Goal: Transaction & Acquisition: Purchase product/service

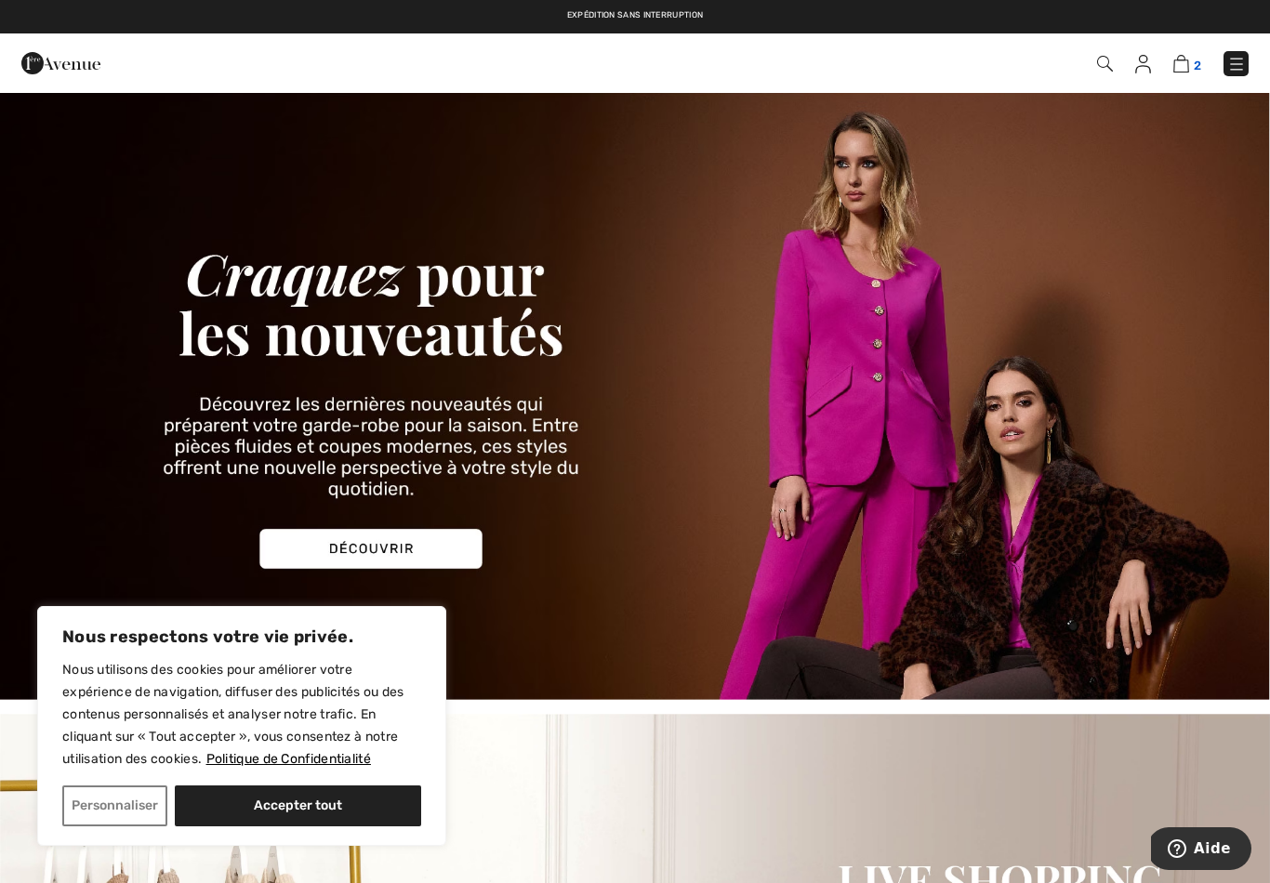
click at [1174, 62] on img at bounding box center [1181, 64] width 16 height 18
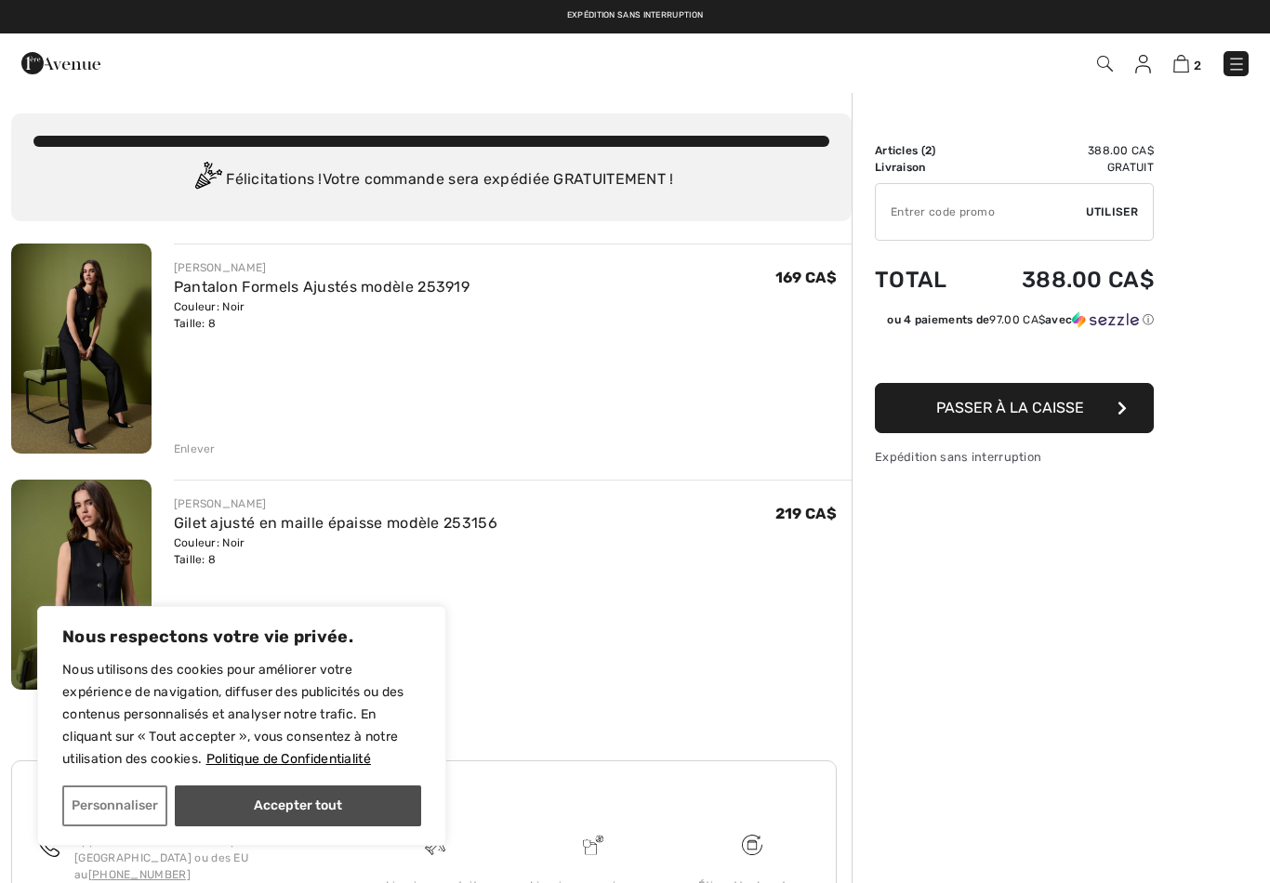
click at [310, 822] on button "Accepter tout" at bounding box center [298, 806] width 246 height 41
checkbox input "true"
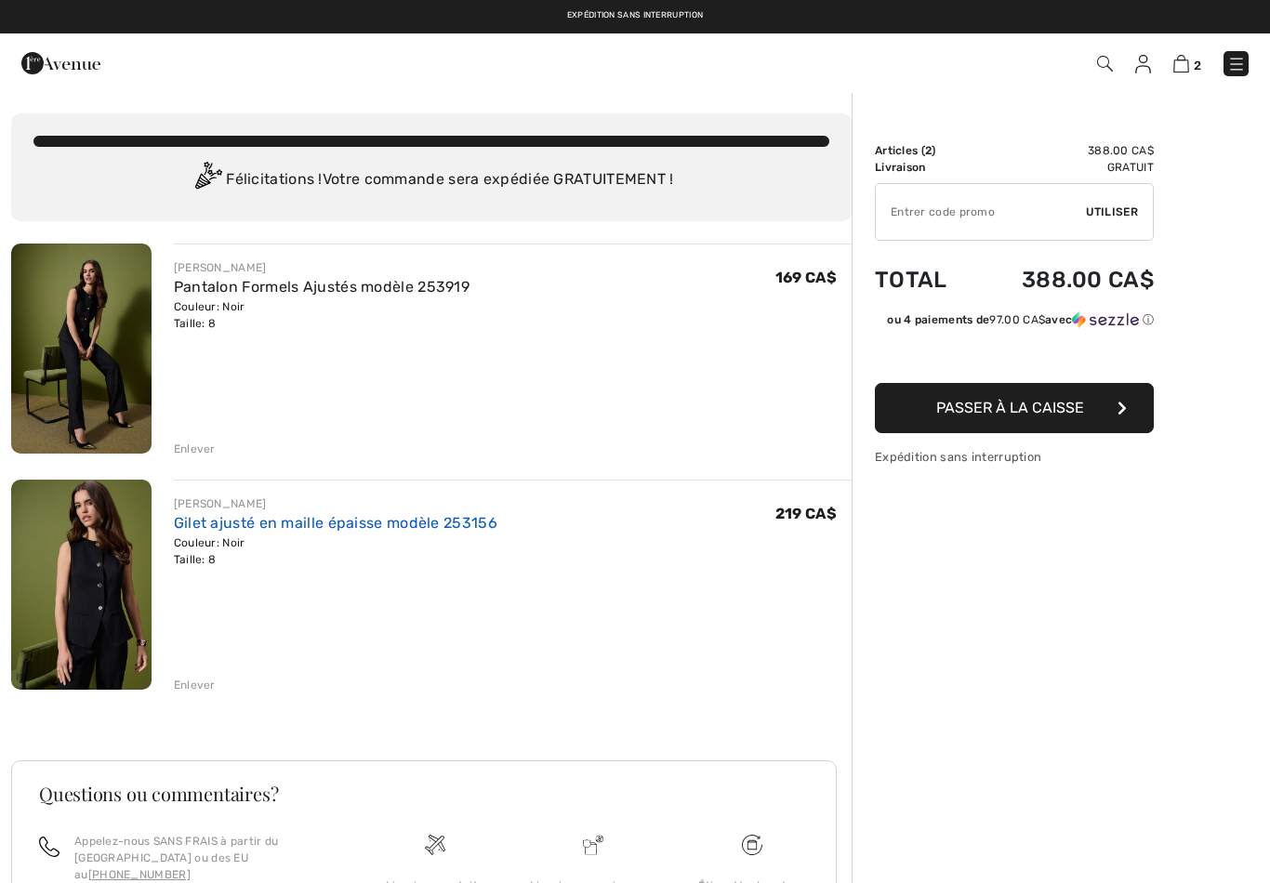
click at [344, 529] on link "Gilet ajusté en maille épaisse modèle 253156" at bounding box center [335, 523] width 323 height 18
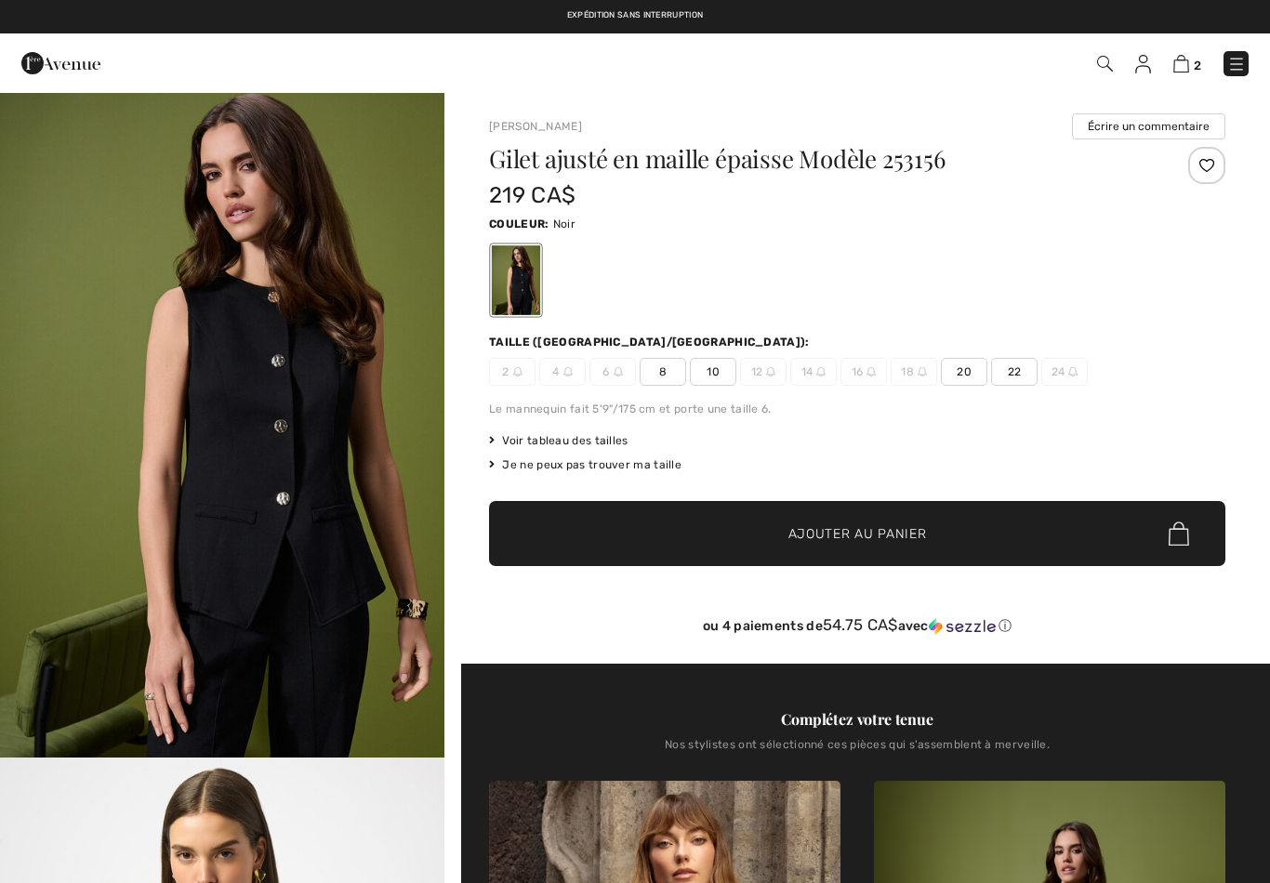
checkbox input "true"
click at [1183, 62] on img at bounding box center [1181, 64] width 16 height 18
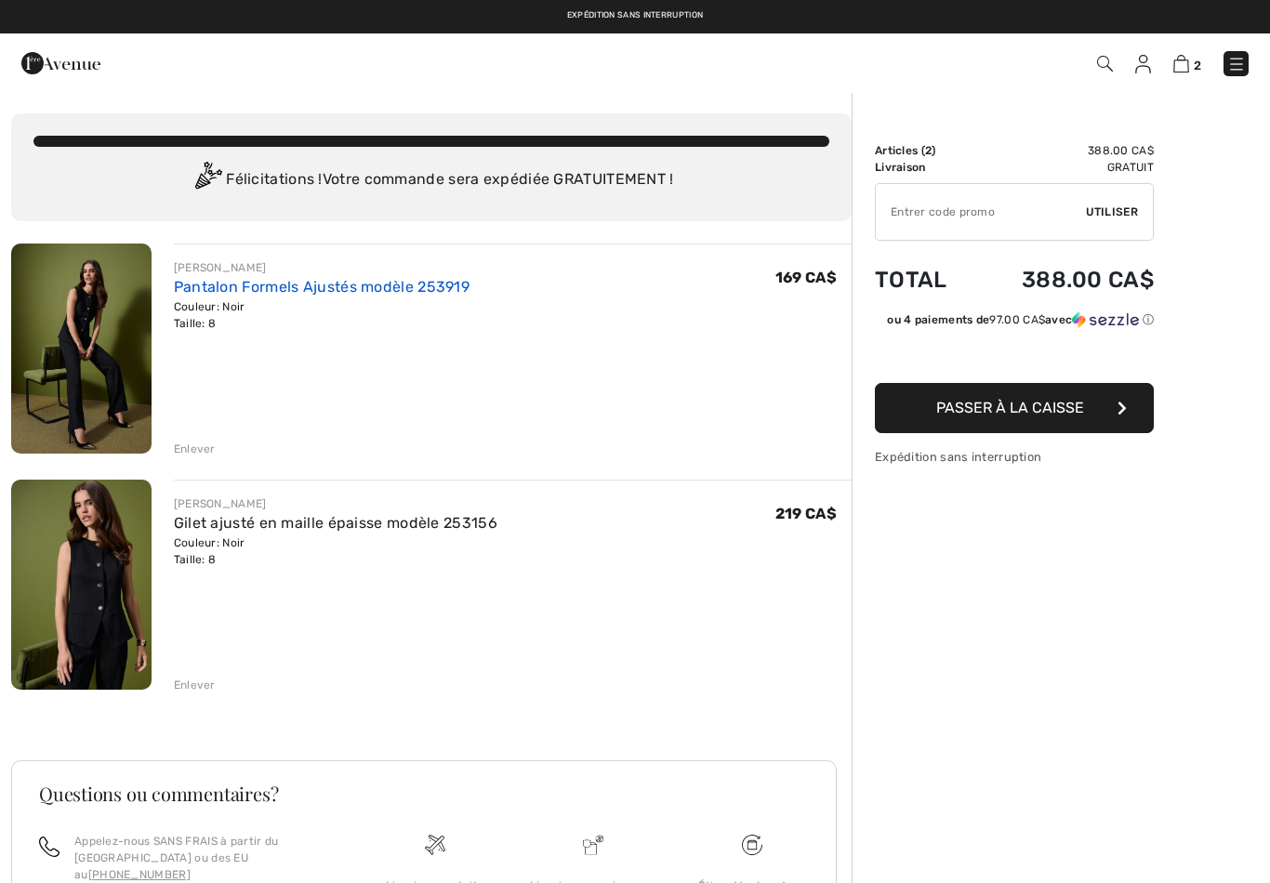
click at [343, 288] on link "Pantalon Formels Ajustés modèle 253919" at bounding box center [322, 287] width 296 height 18
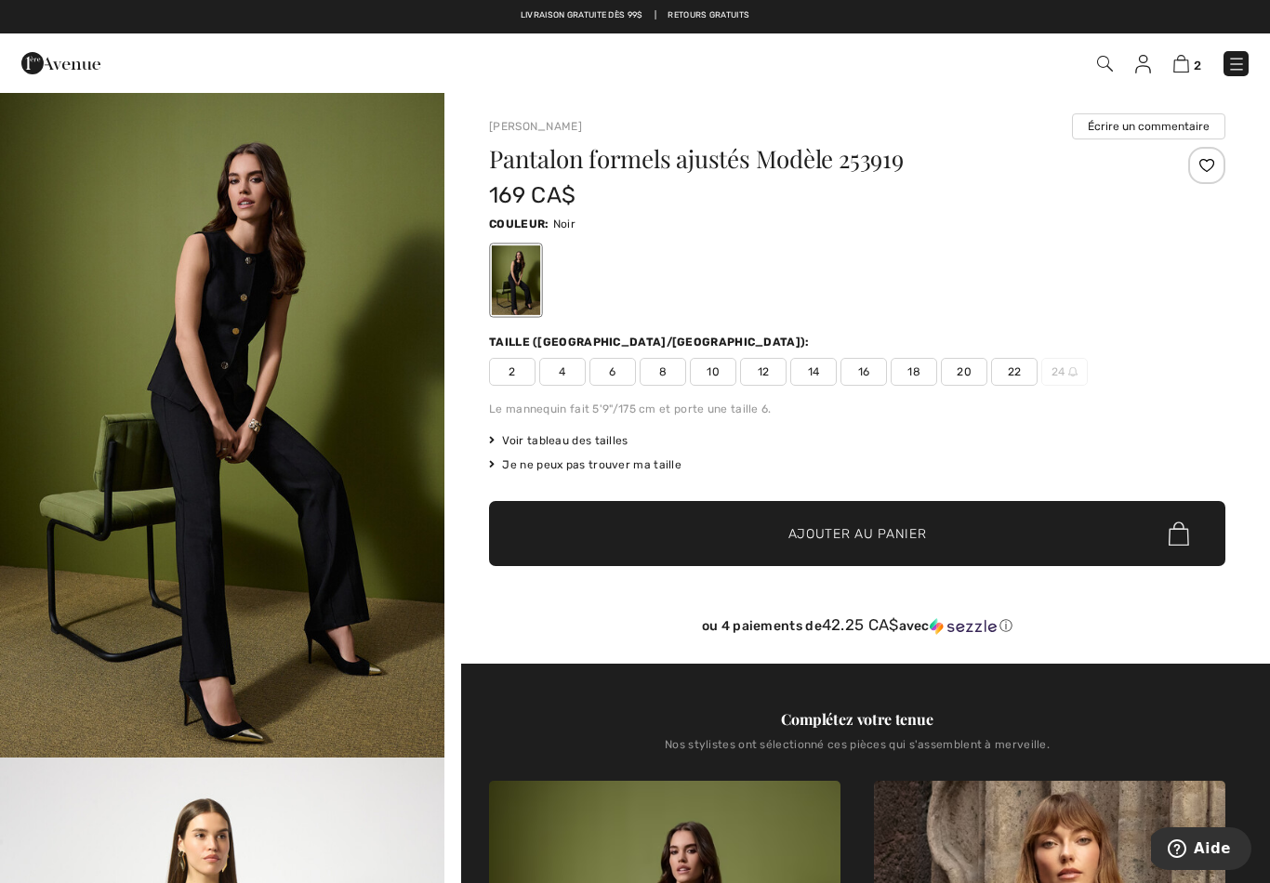
click at [85, 74] on img at bounding box center [60, 63] width 79 height 37
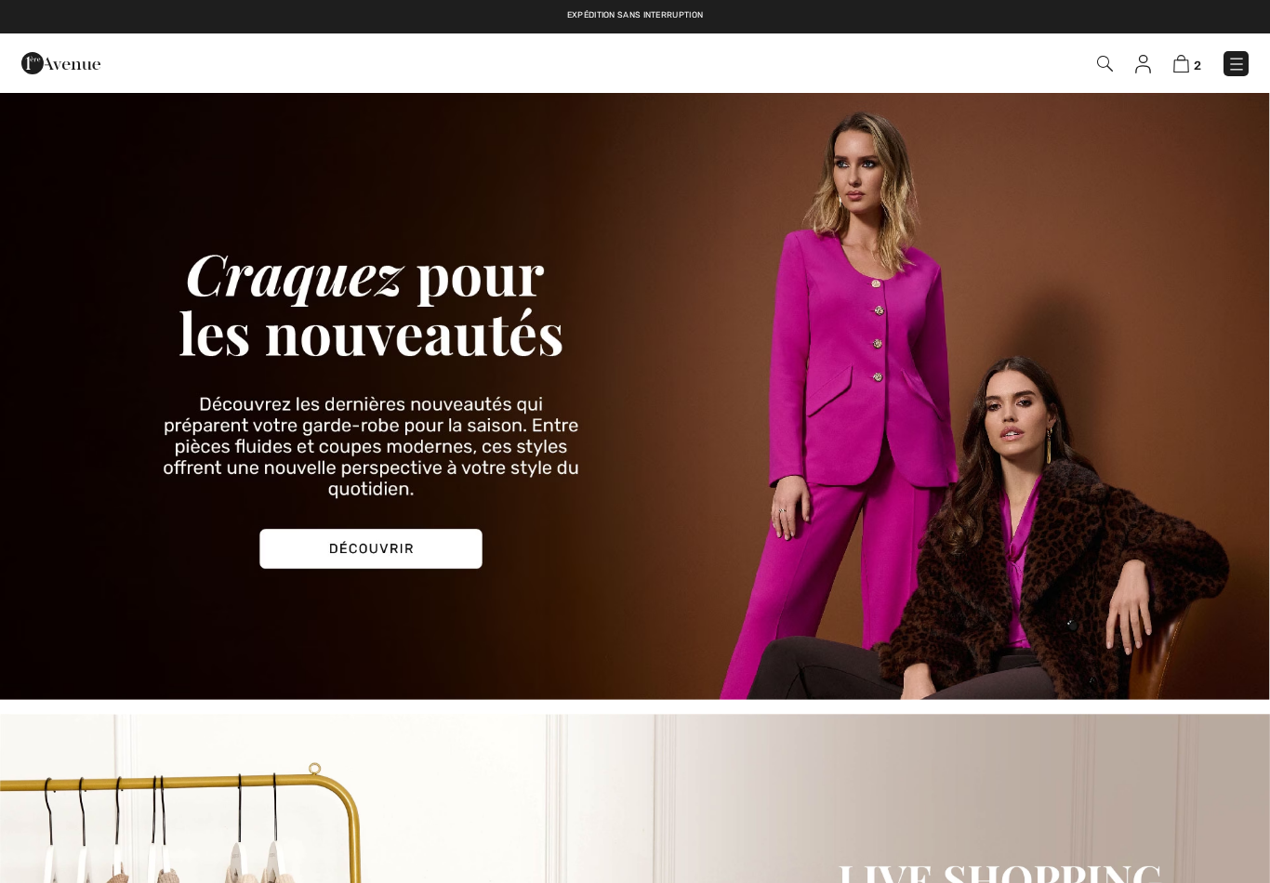
click at [73, 81] on img at bounding box center [60, 63] width 79 height 37
click at [95, 67] on img at bounding box center [60, 63] width 79 height 37
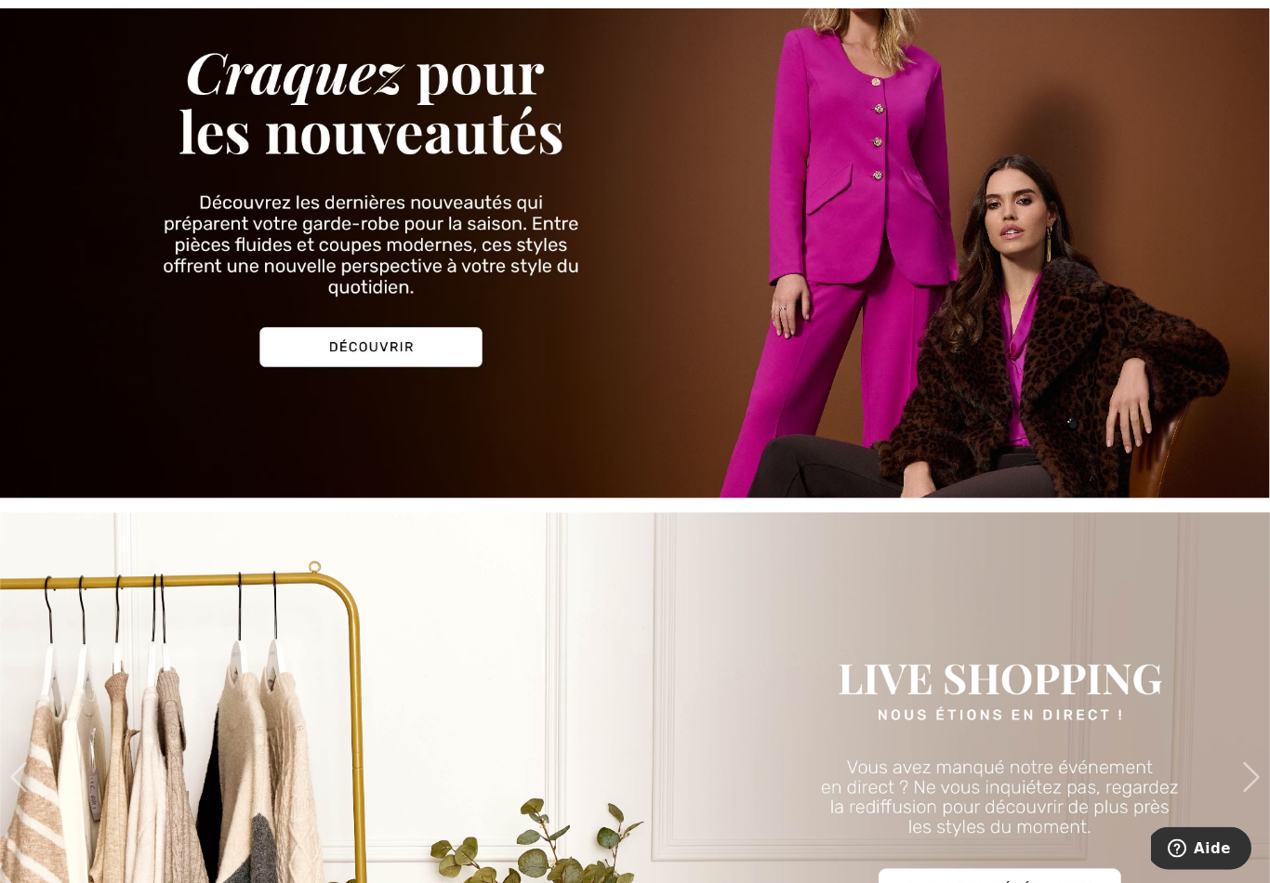
scroll to position [203, 0]
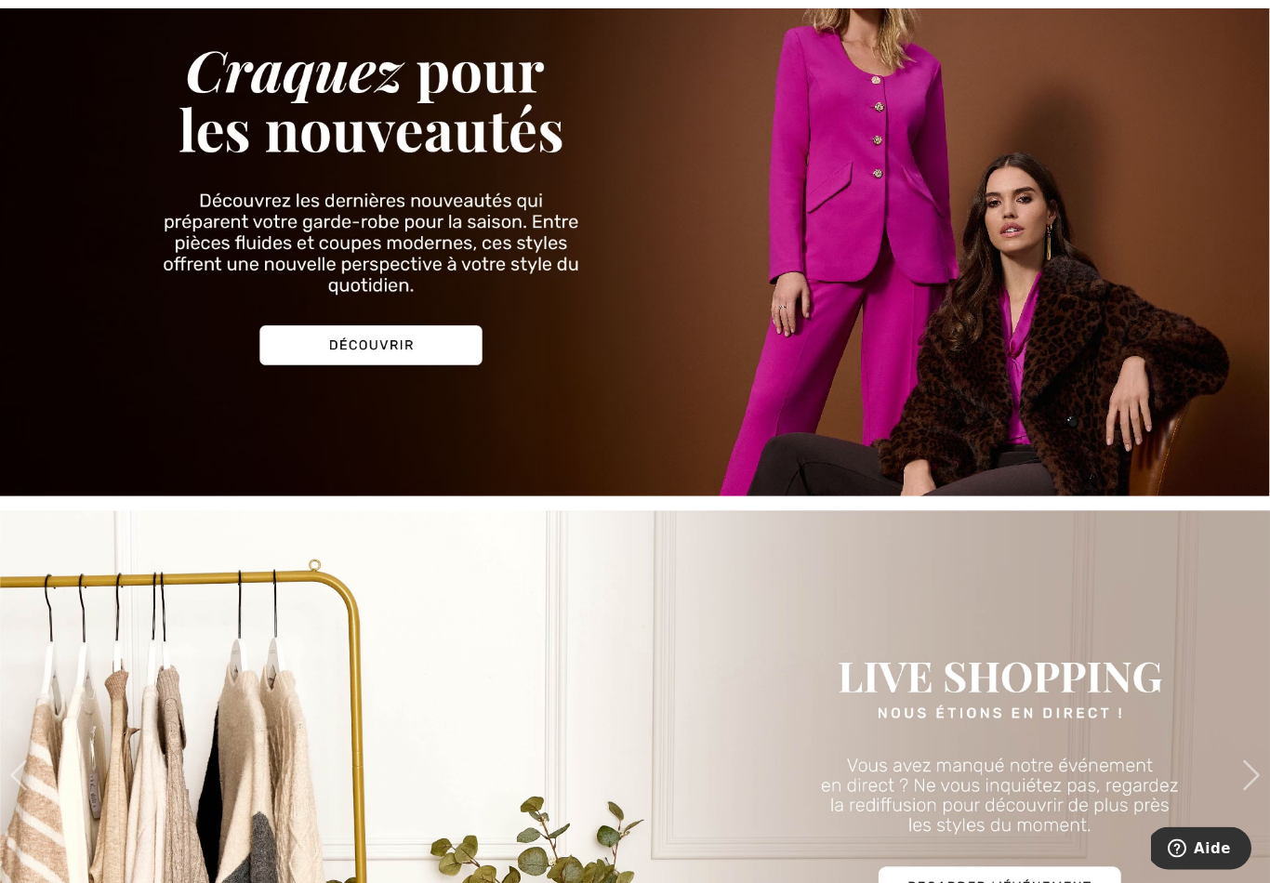
click at [403, 337] on img at bounding box center [635, 192] width 1270 height 609
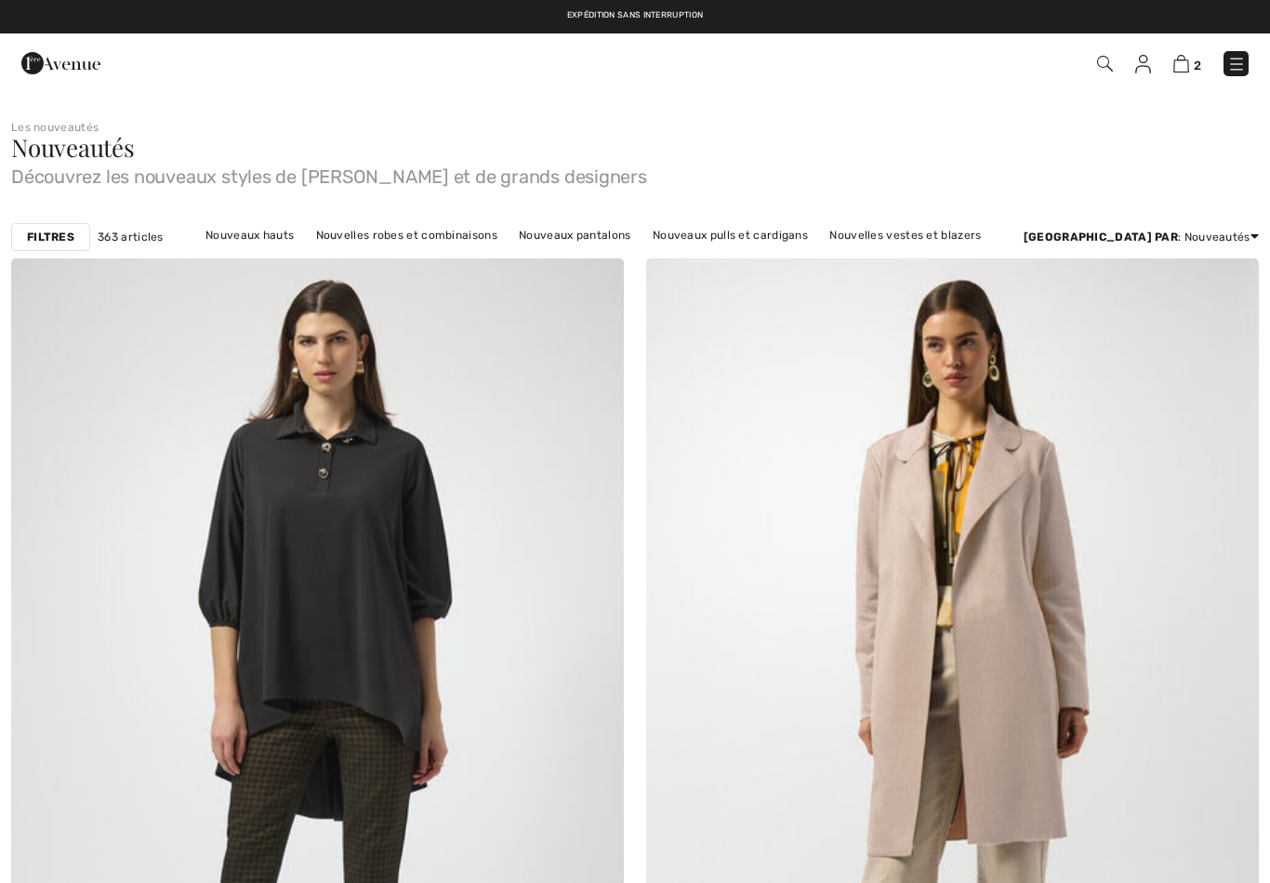
checkbox input "true"
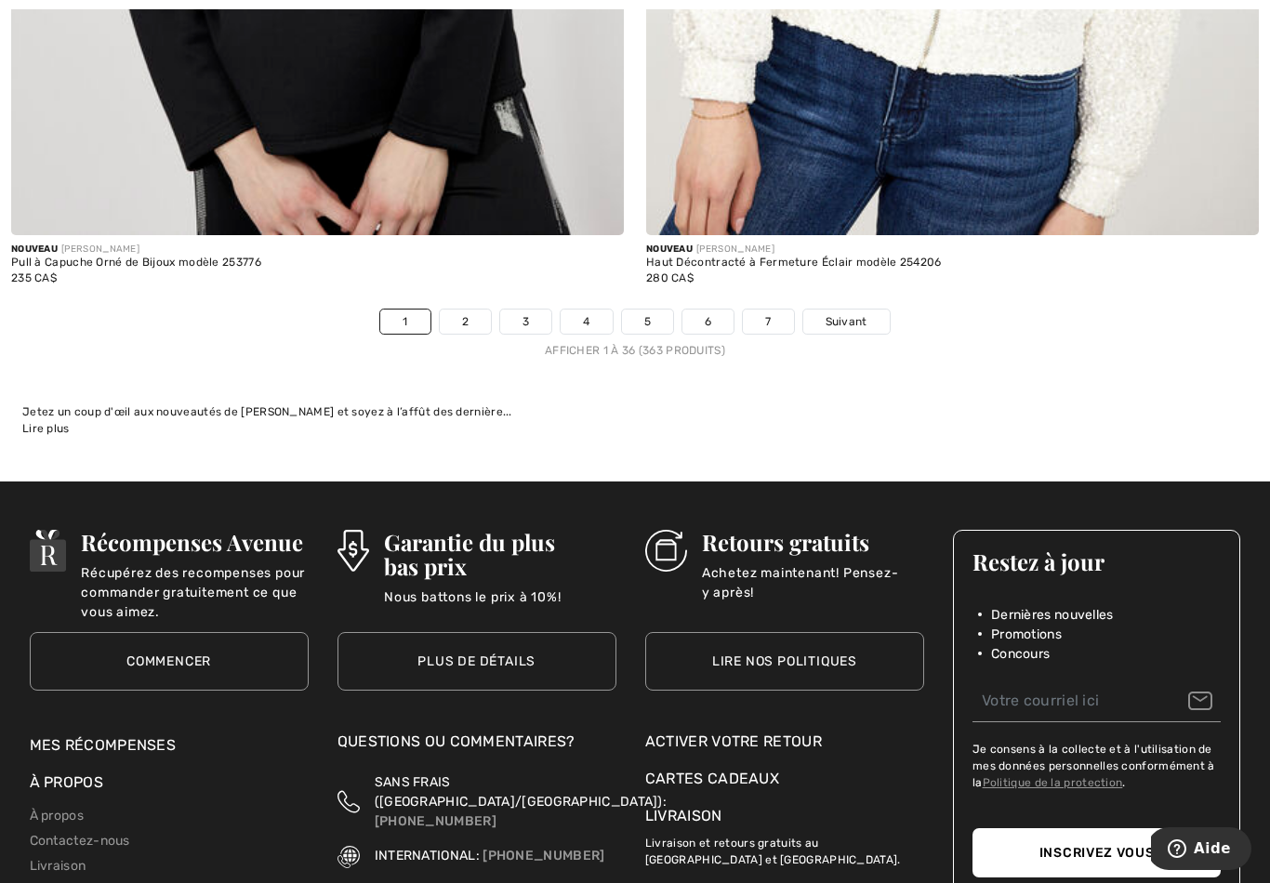
scroll to position [18247, 0]
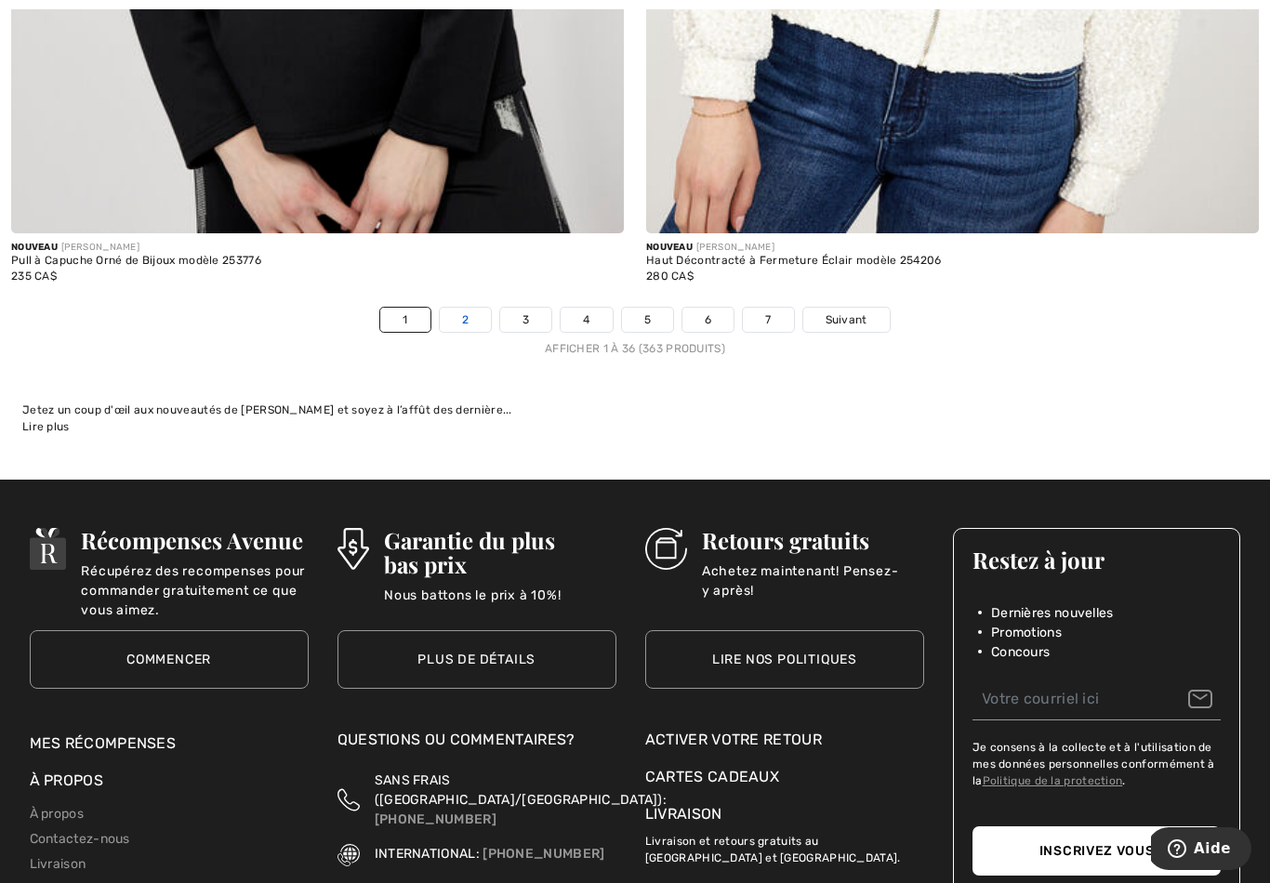
click at [469, 309] on link "2" at bounding box center [465, 320] width 51 height 24
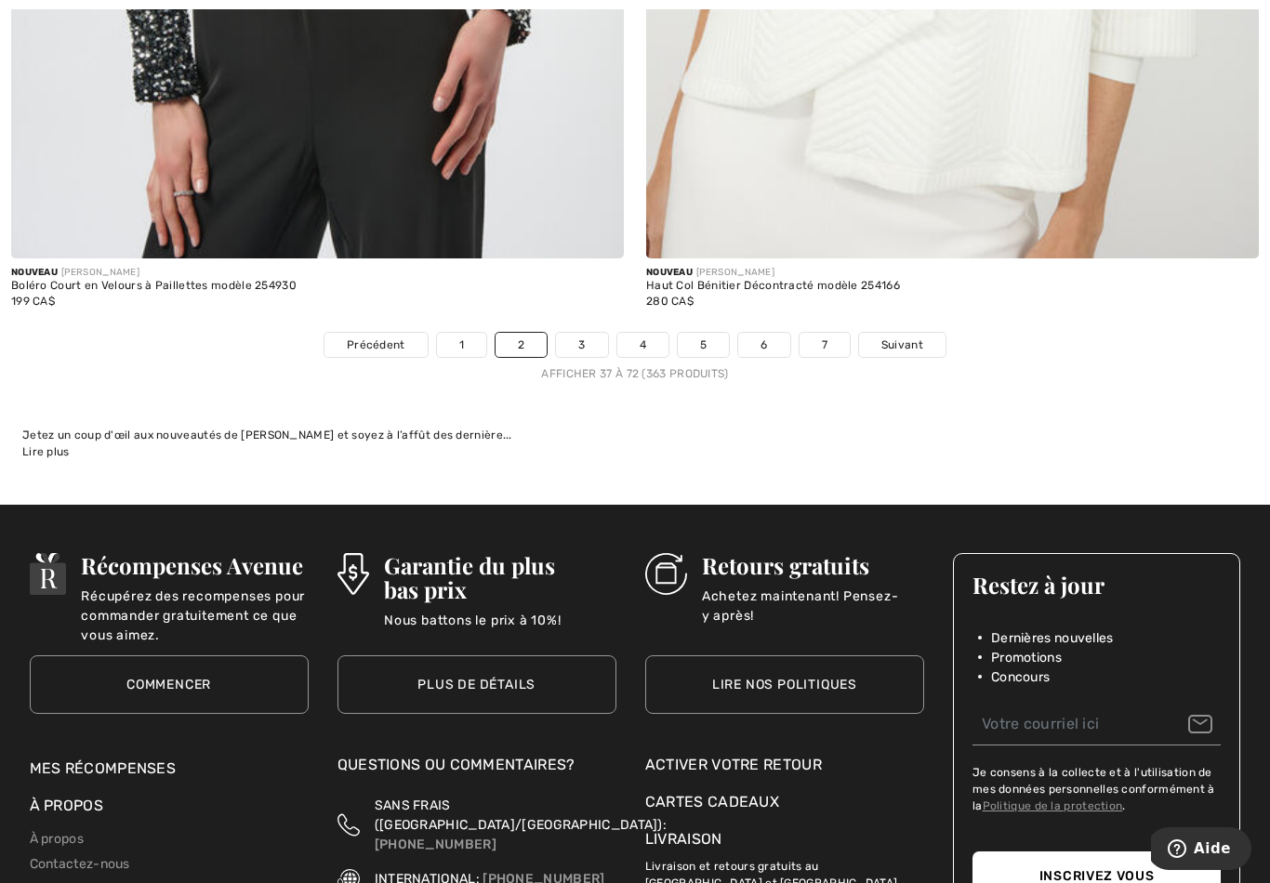
scroll to position [18223, 0]
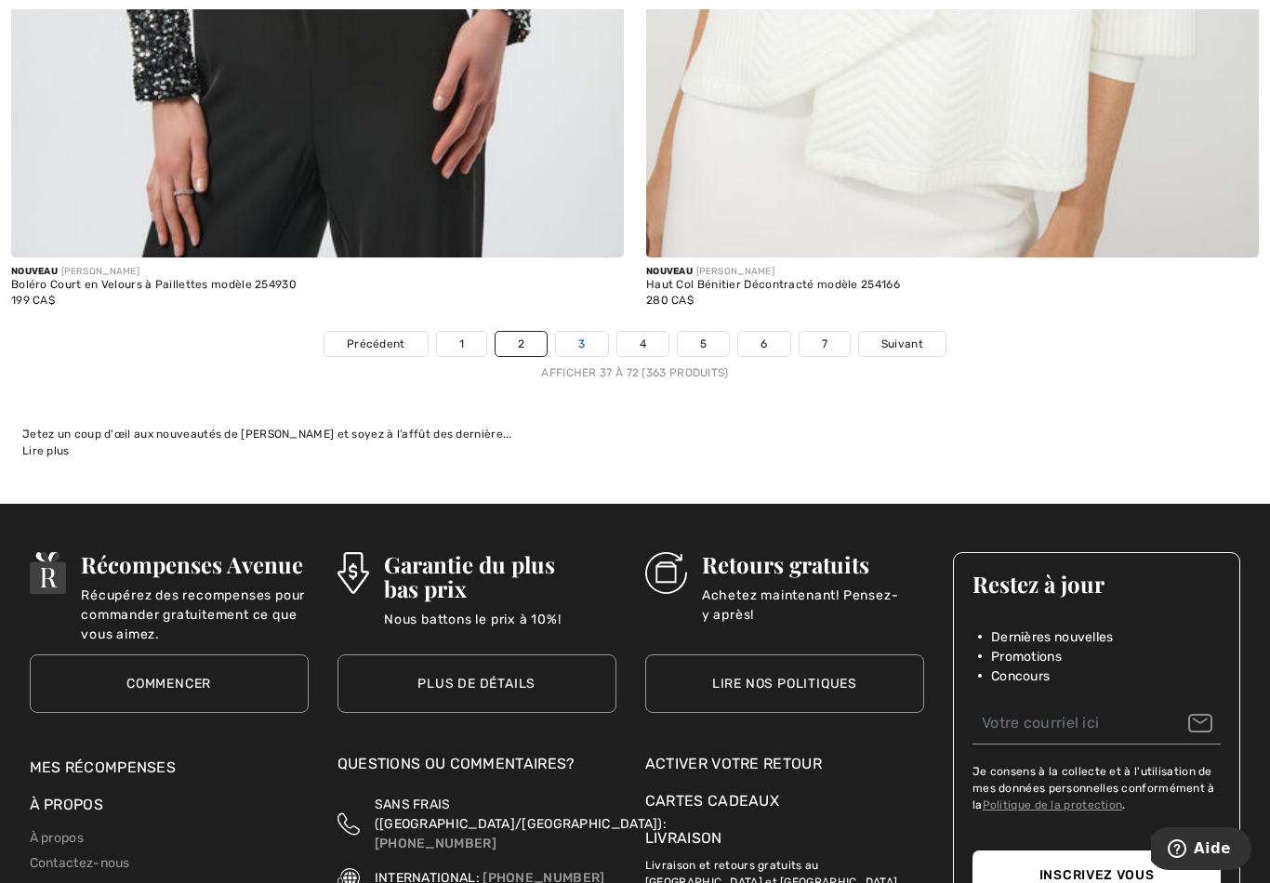
click at [585, 332] on link "3" at bounding box center [581, 344] width 51 height 24
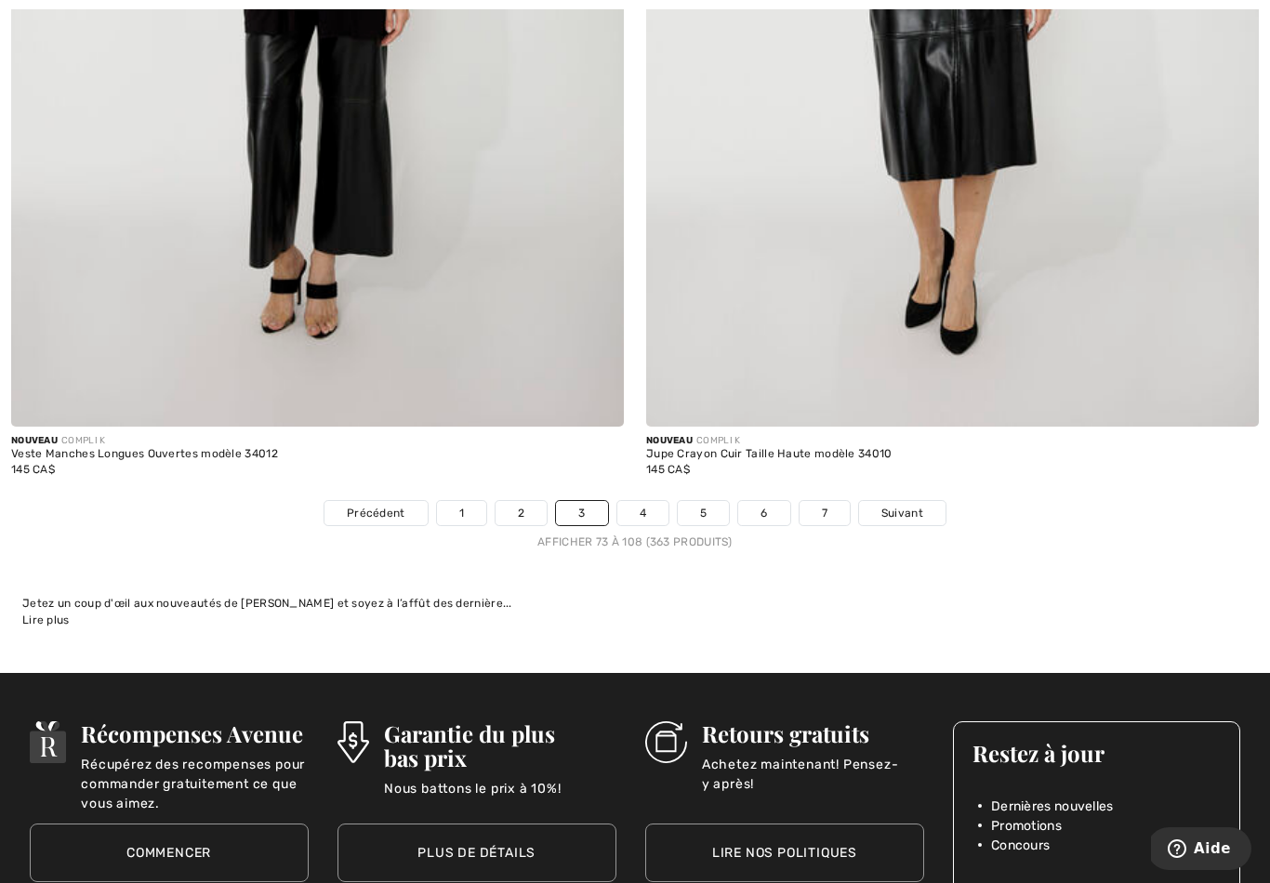
scroll to position [18055, 0]
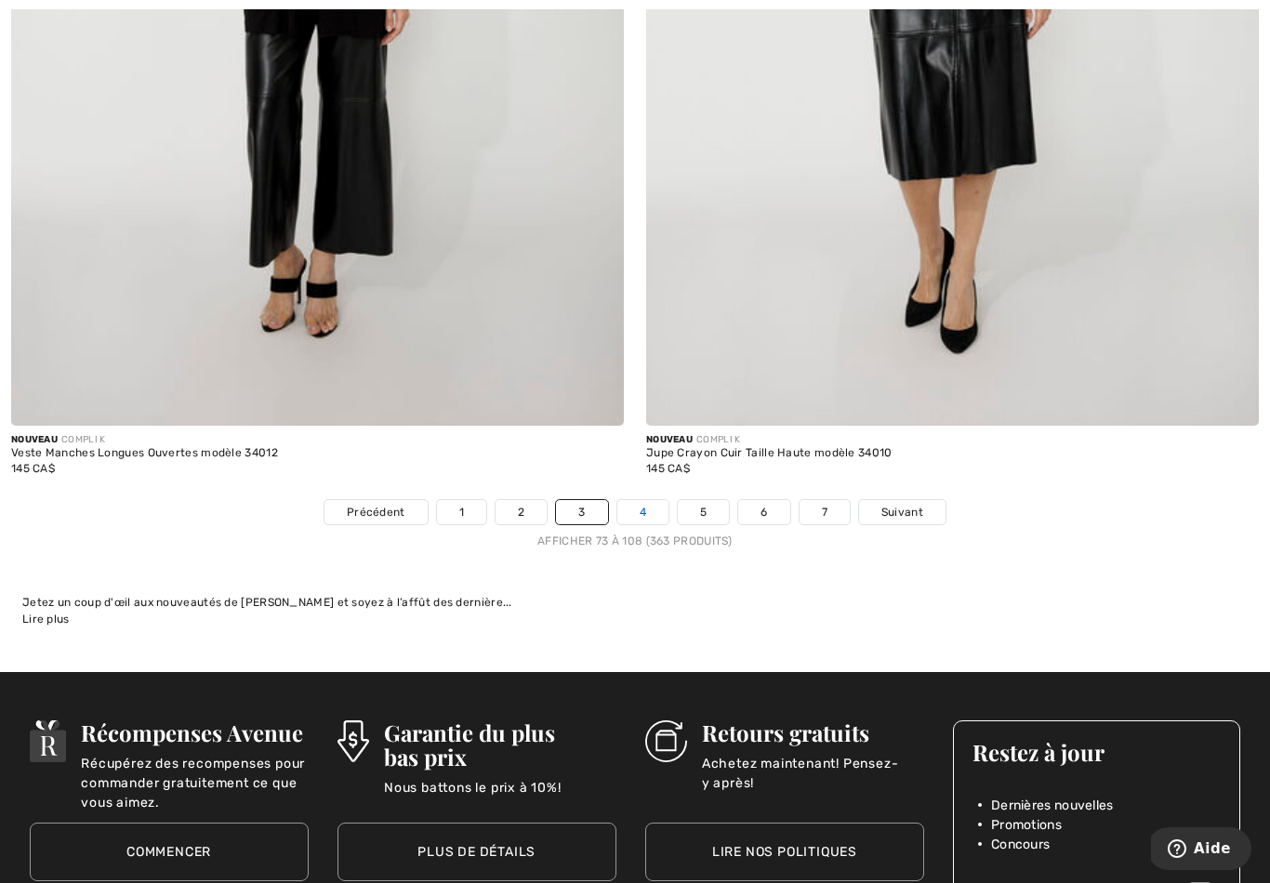
click at [652, 506] on link "4" at bounding box center [642, 512] width 51 height 24
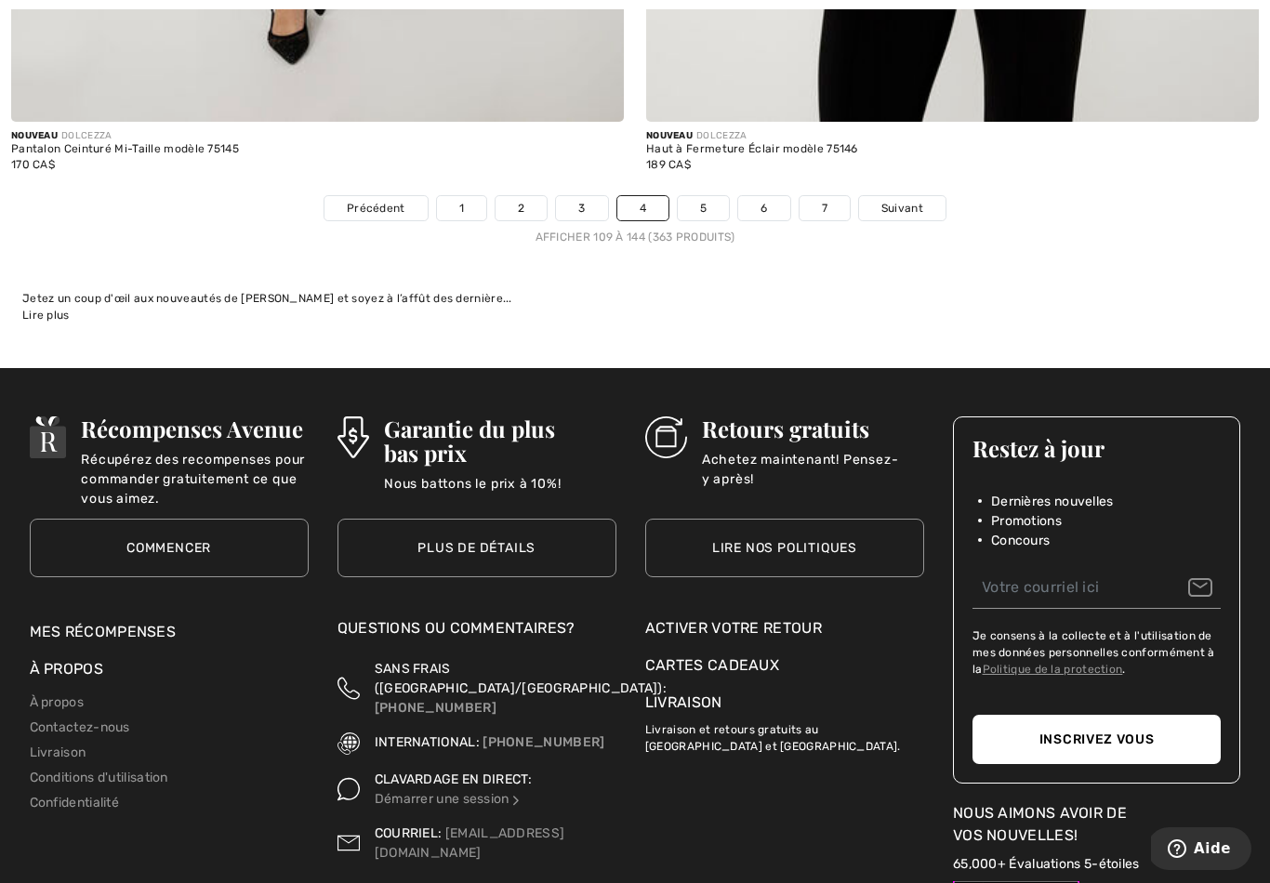
scroll to position [18360, 0]
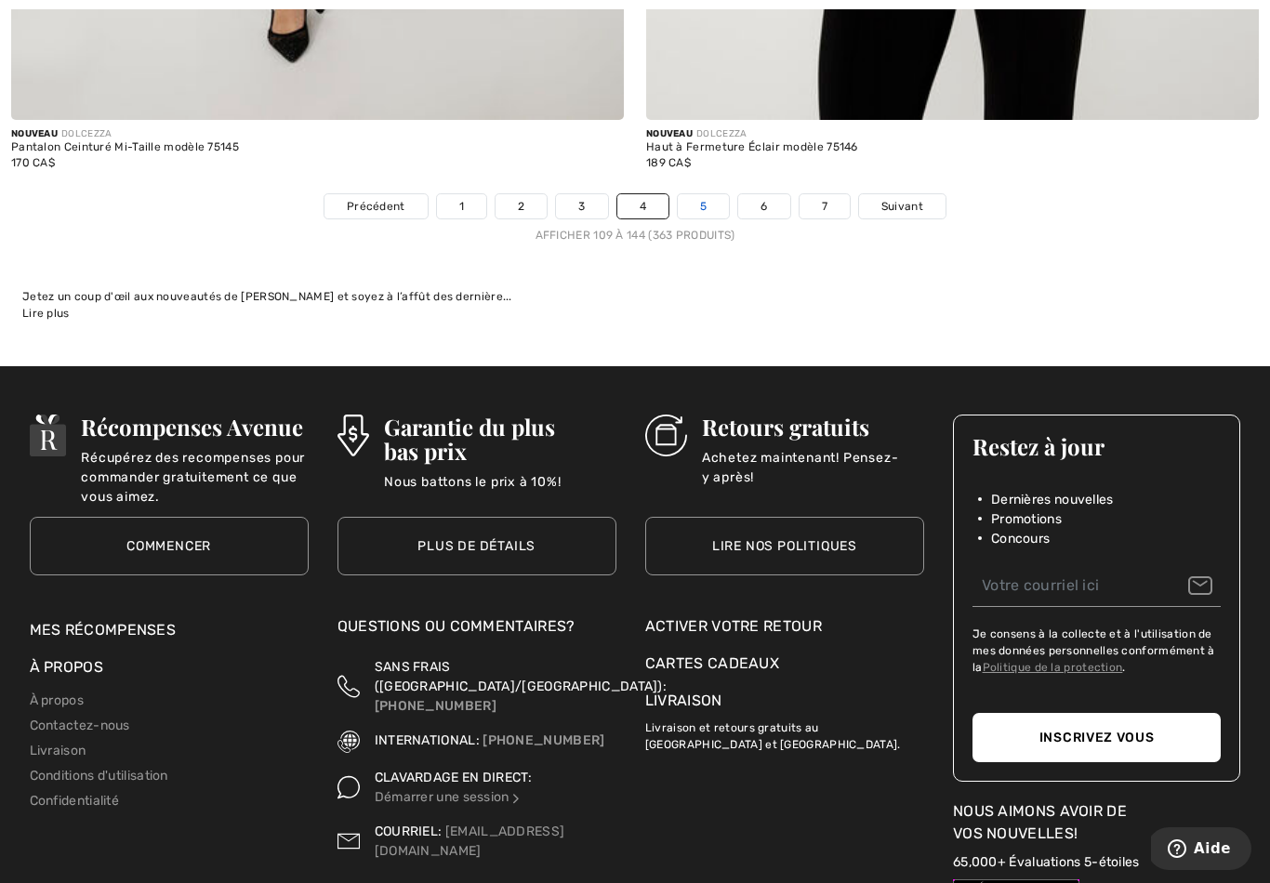
click at [707, 194] on link "5" at bounding box center [703, 206] width 51 height 24
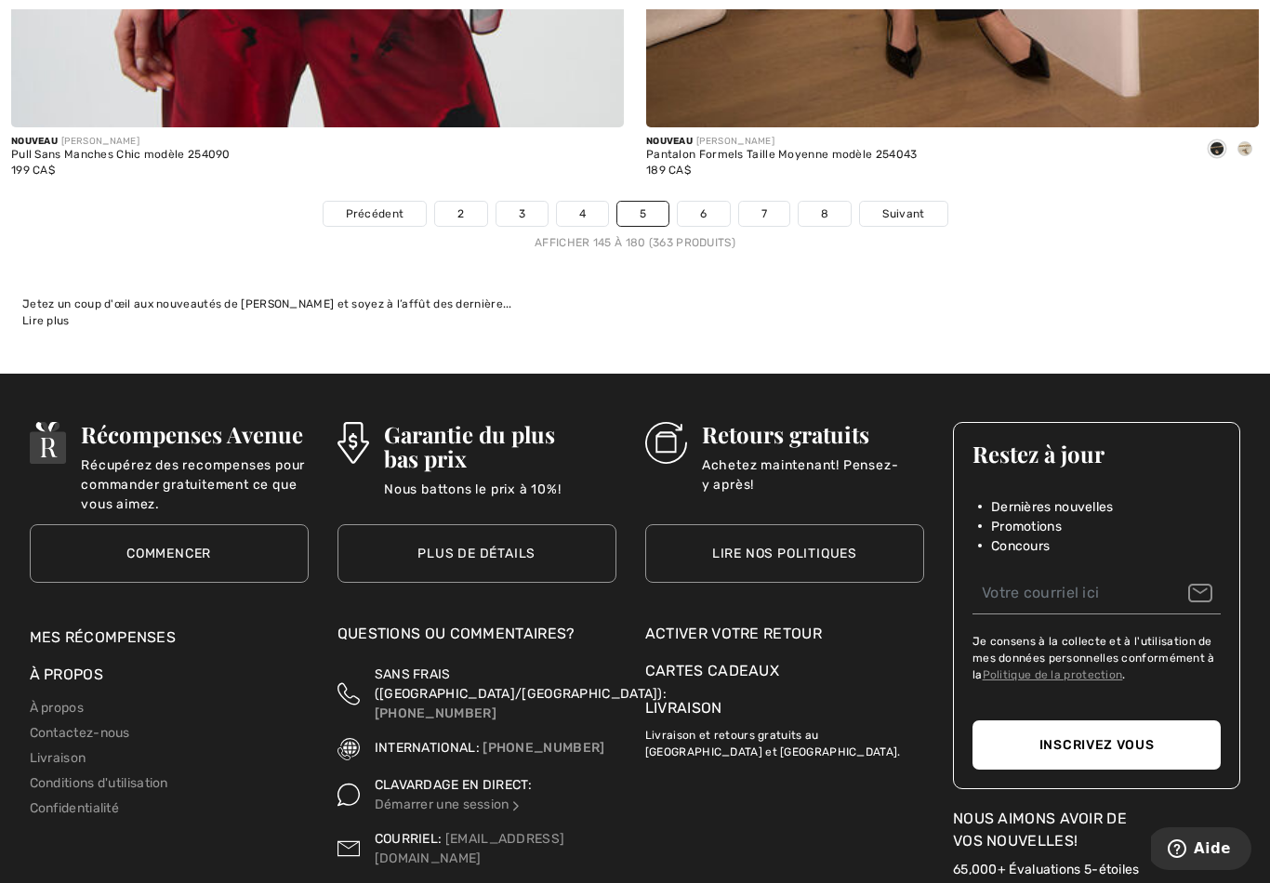
scroll to position [18354, 0]
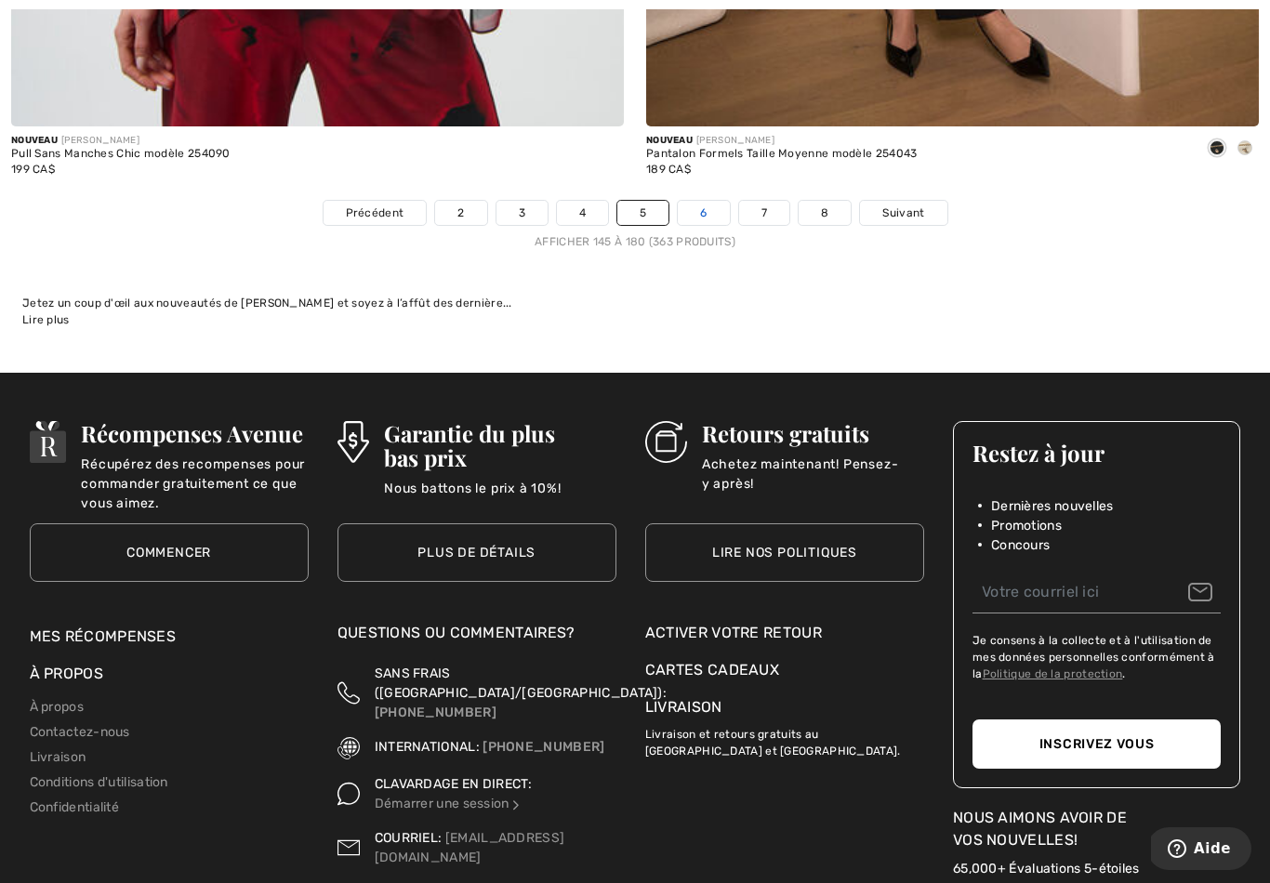
click at [711, 201] on link "6" at bounding box center [703, 213] width 51 height 24
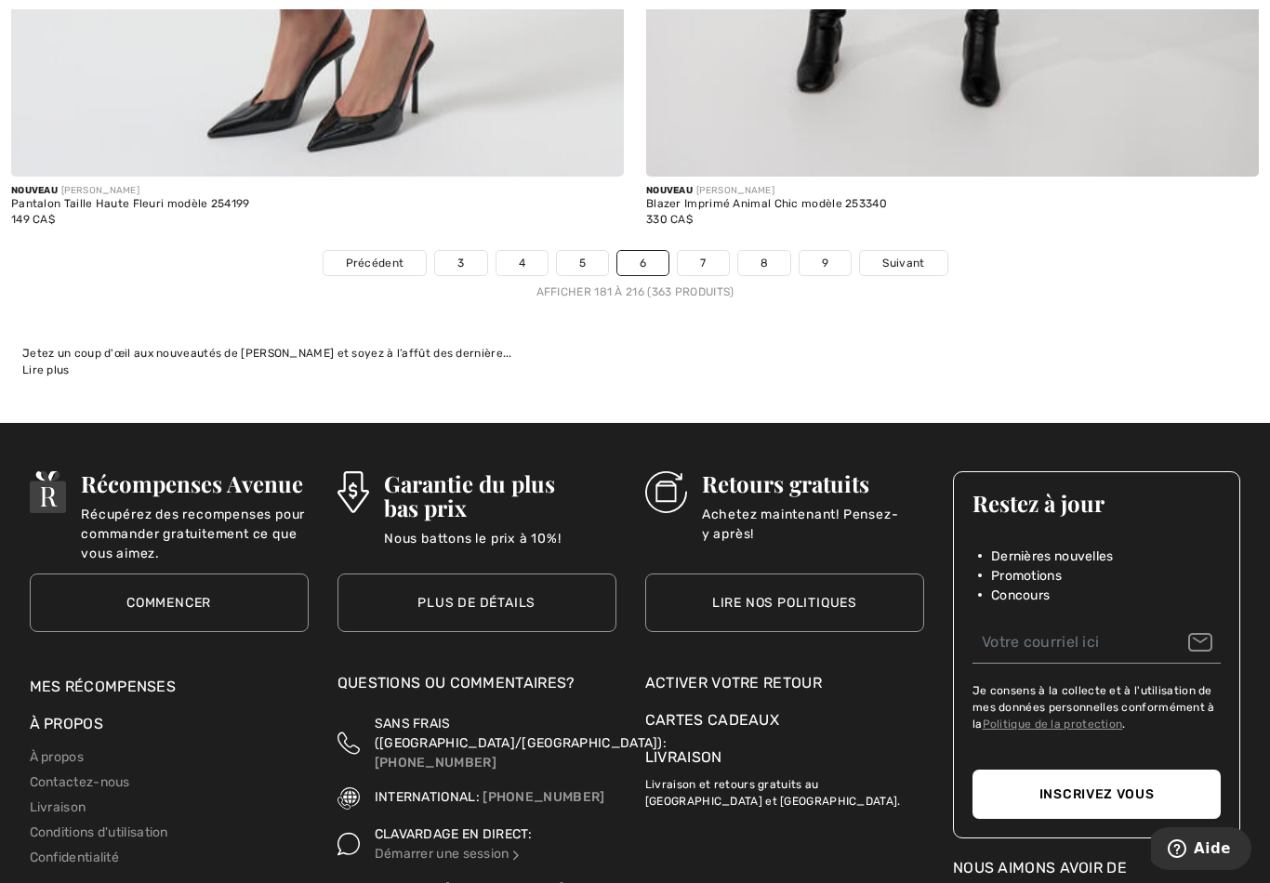
scroll to position [18306, 0]
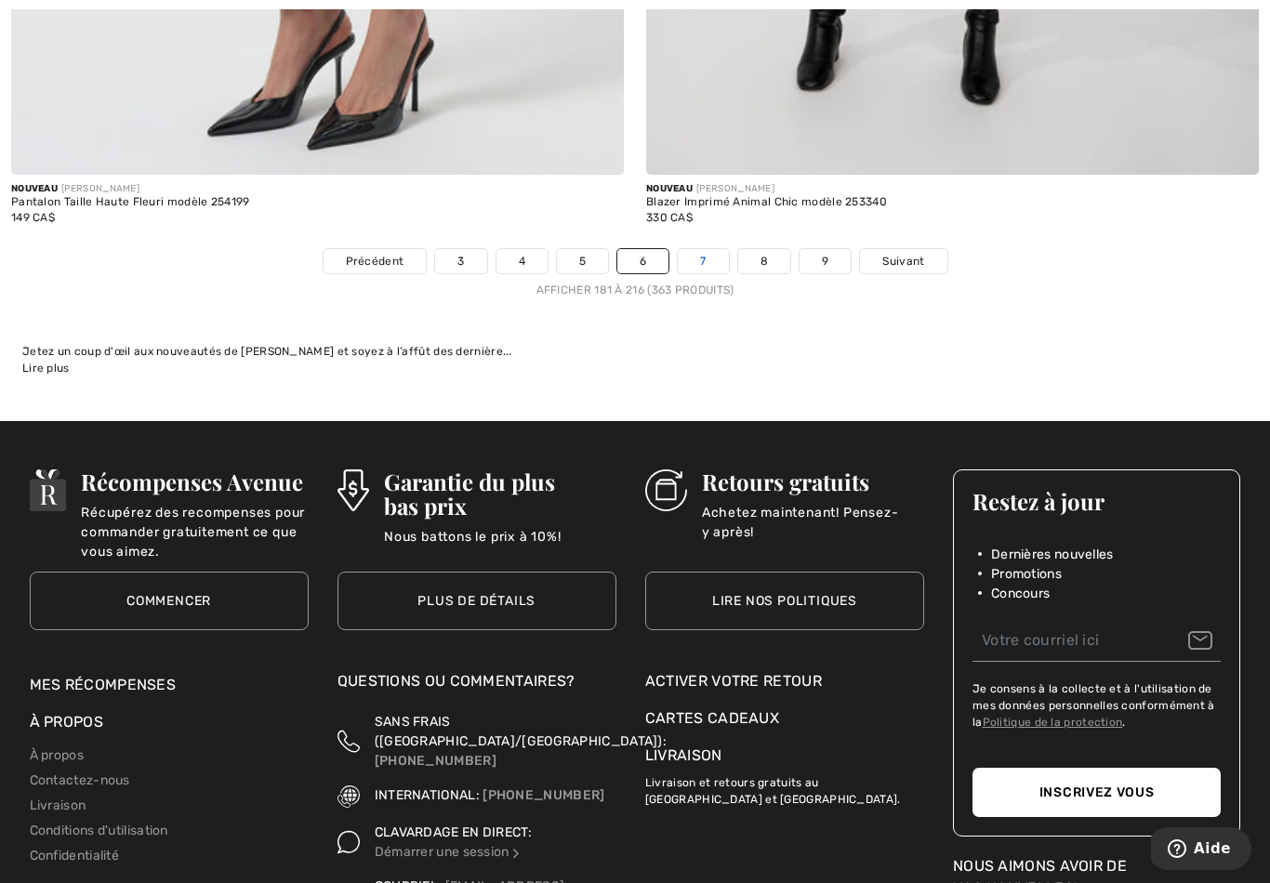
click at [719, 251] on link "7" at bounding box center [703, 261] width 50 height 24
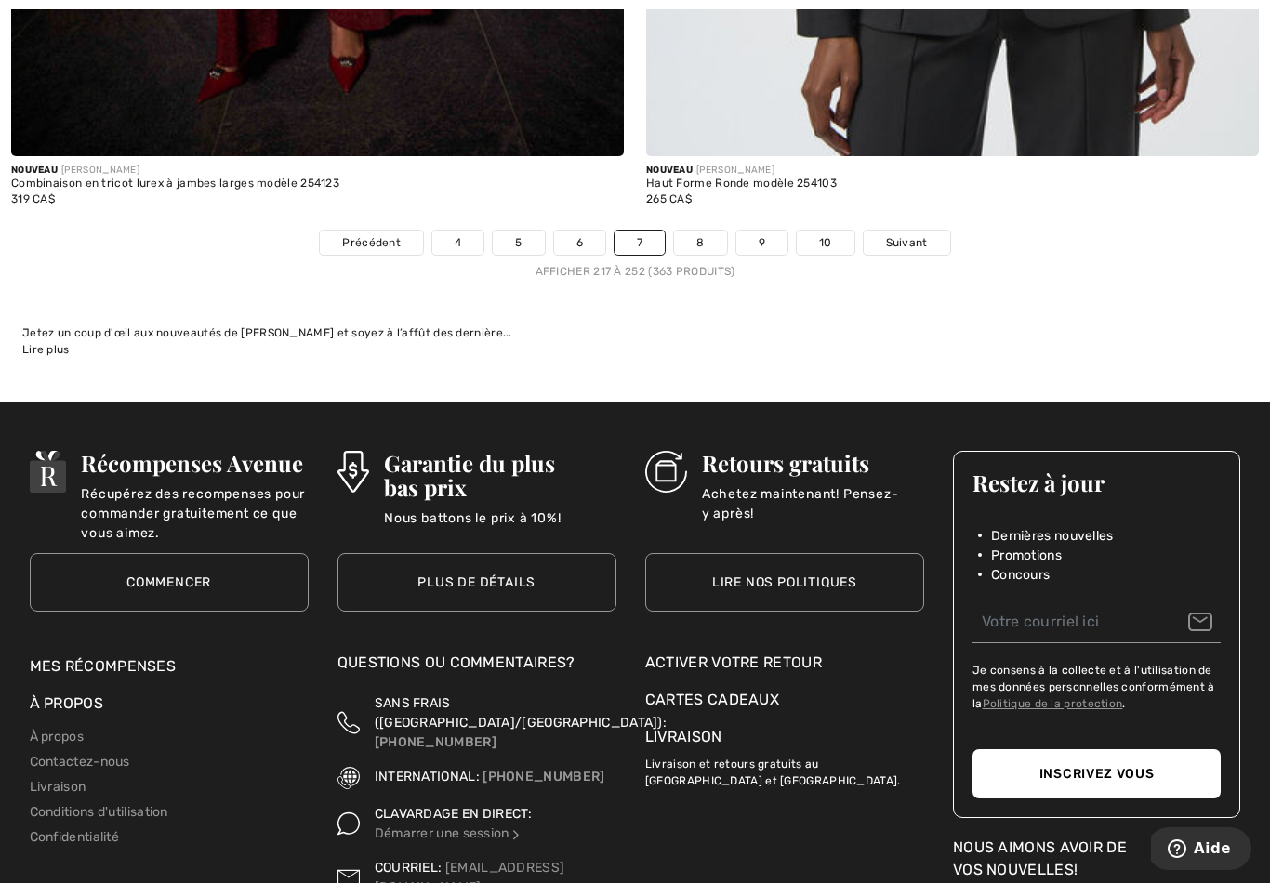
scroll to position [18326, 0]
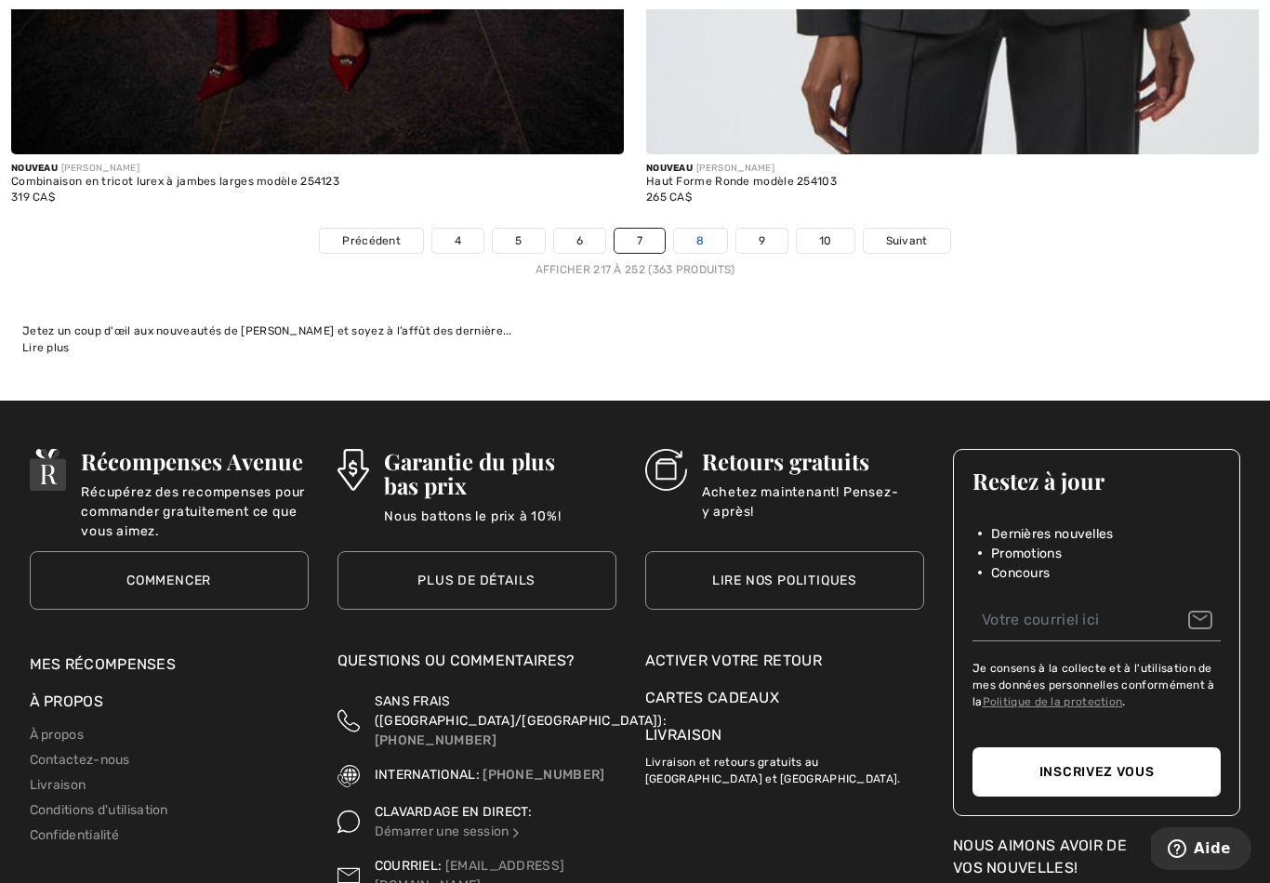
click at [713, 229] on link "8" at bounding box center [700, 241] width 52 height 24
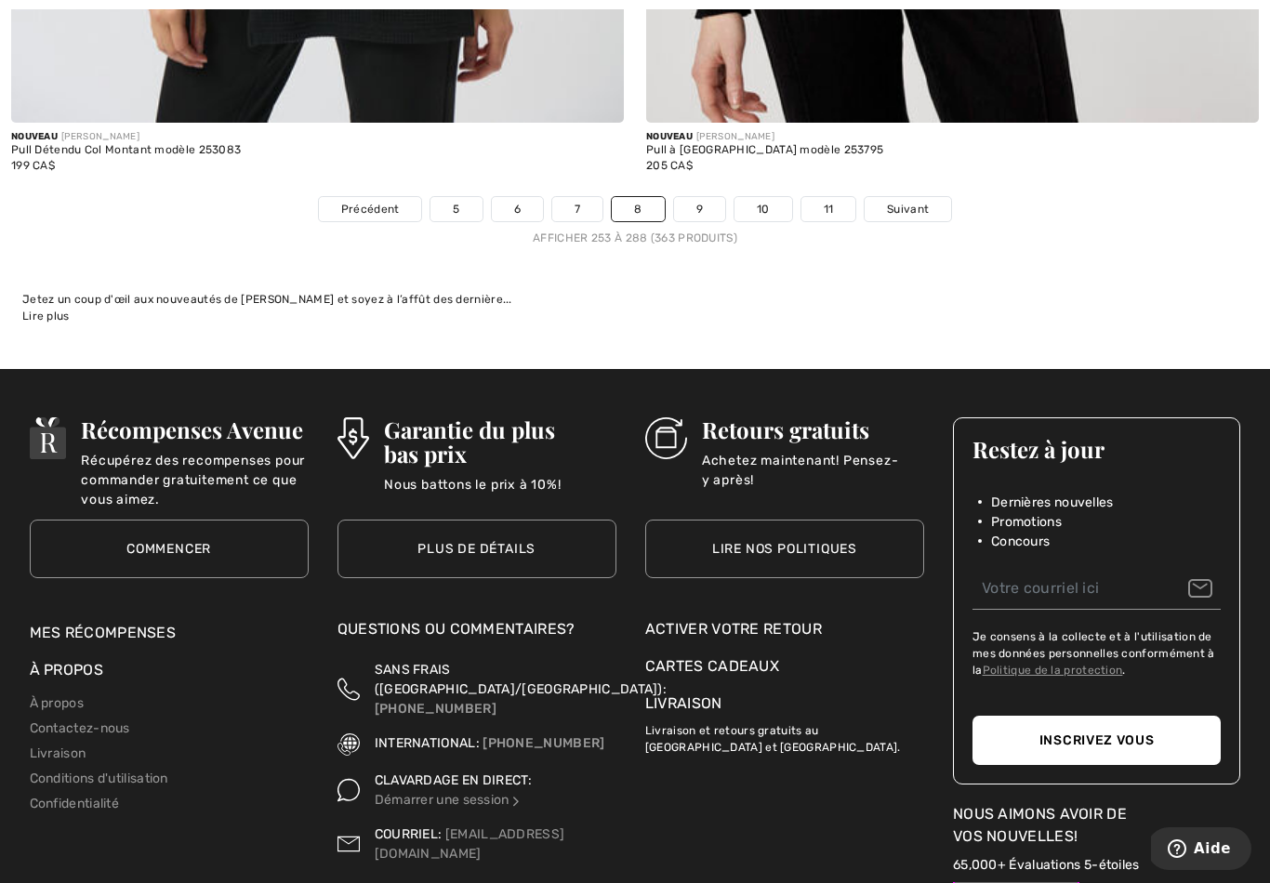
scroll to position [18359, 0]
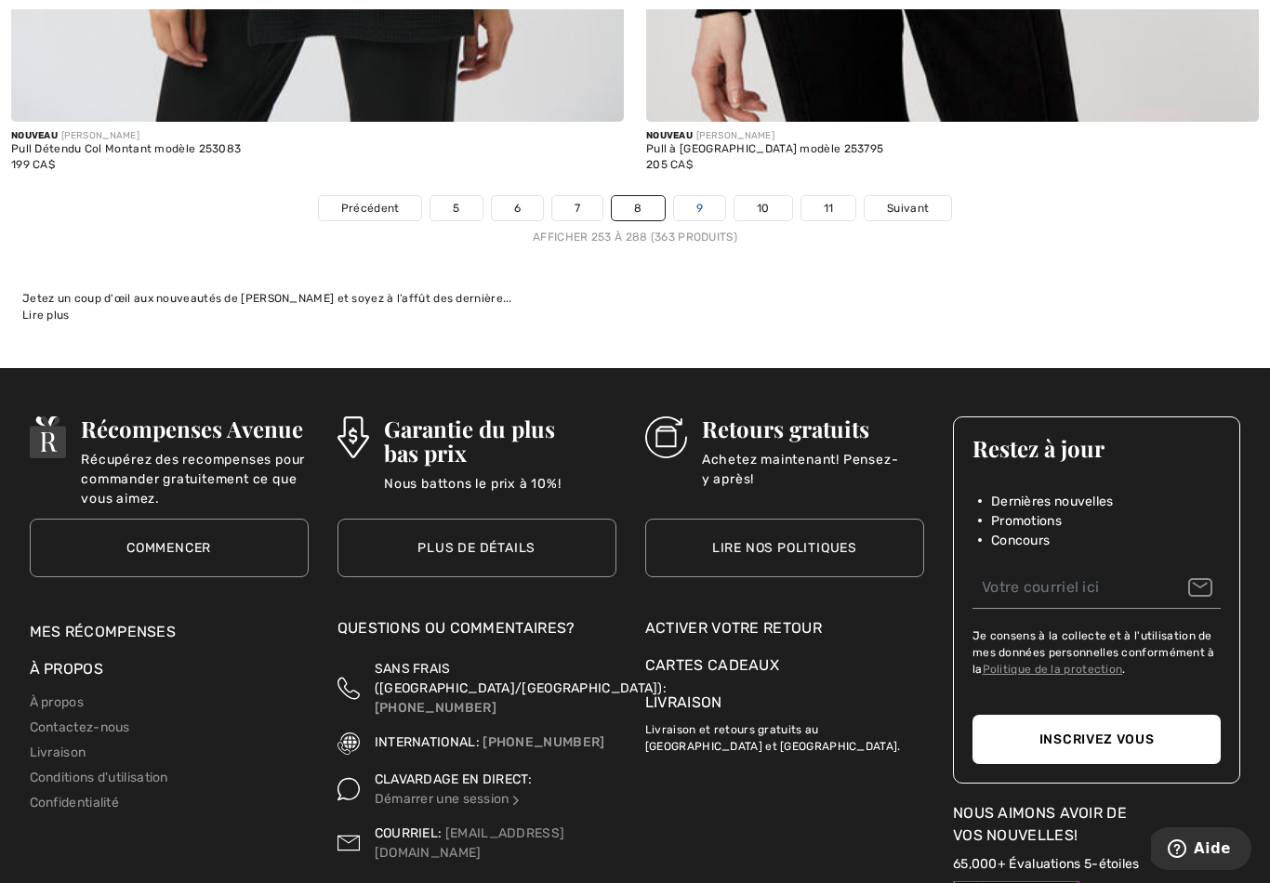
click at [693, 196] on link "9" at bounding box center [699, 208] width 51 height 24
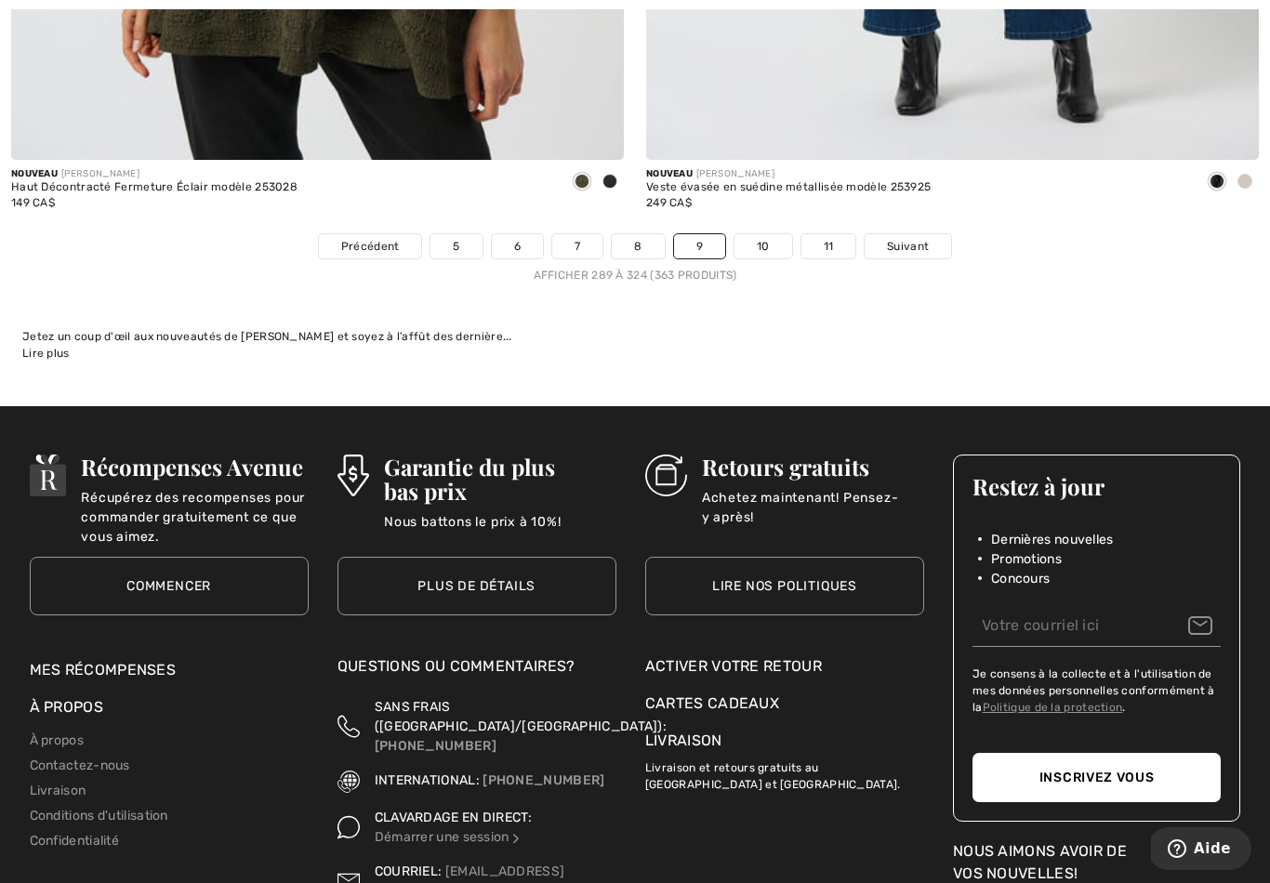
scroll to position [18322, 0]
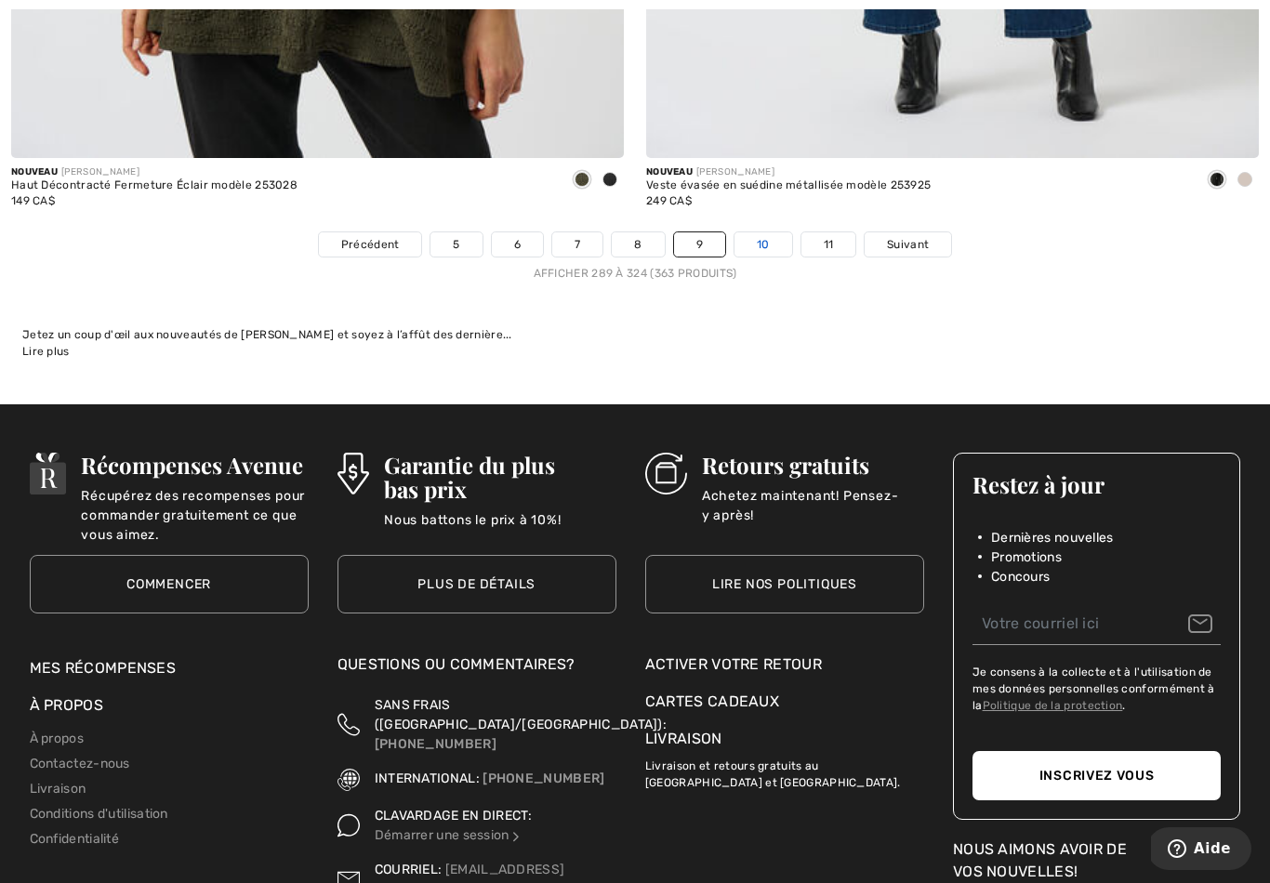
click at [767, 232] on link "10" at bounding box center [763, 244] width 58 height 24
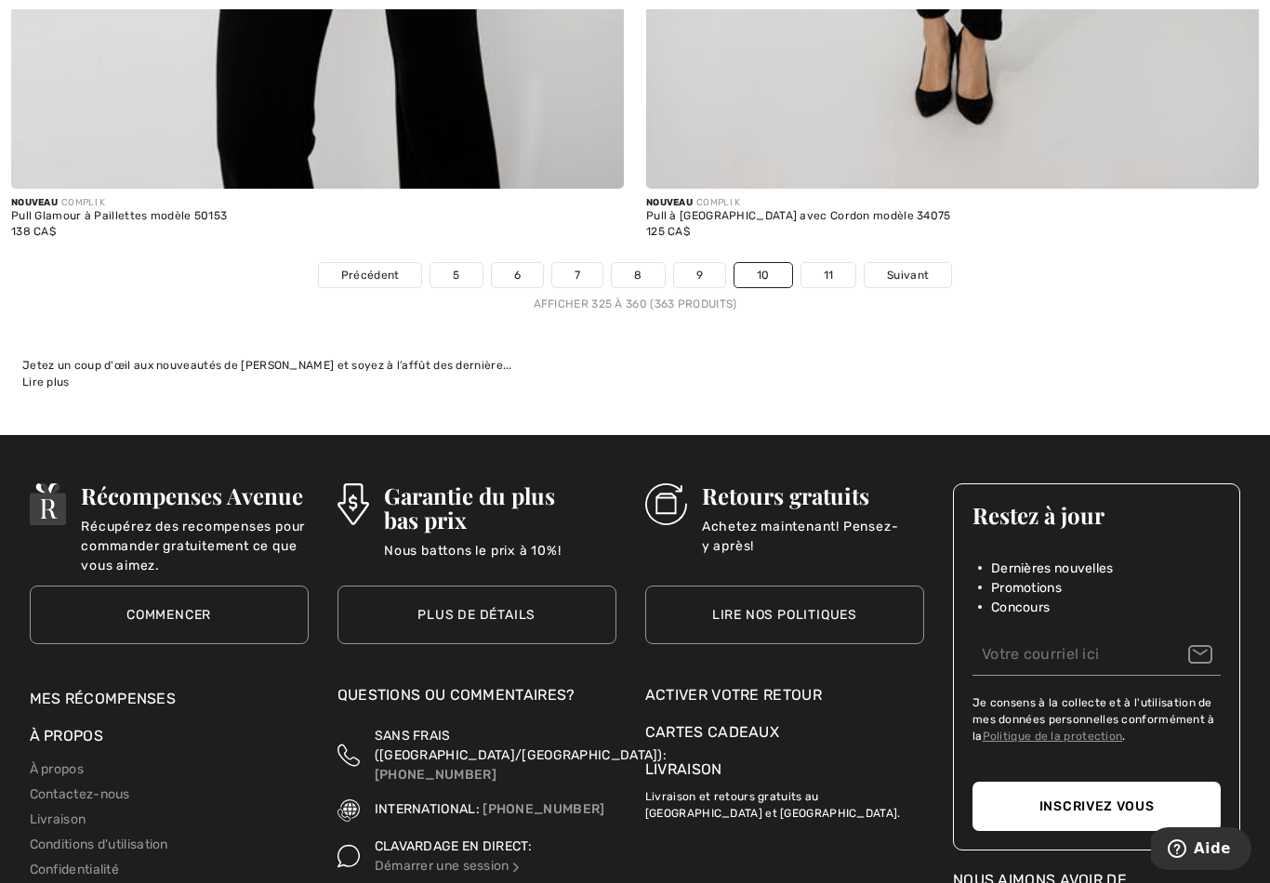
scroll to position [18293, 0]
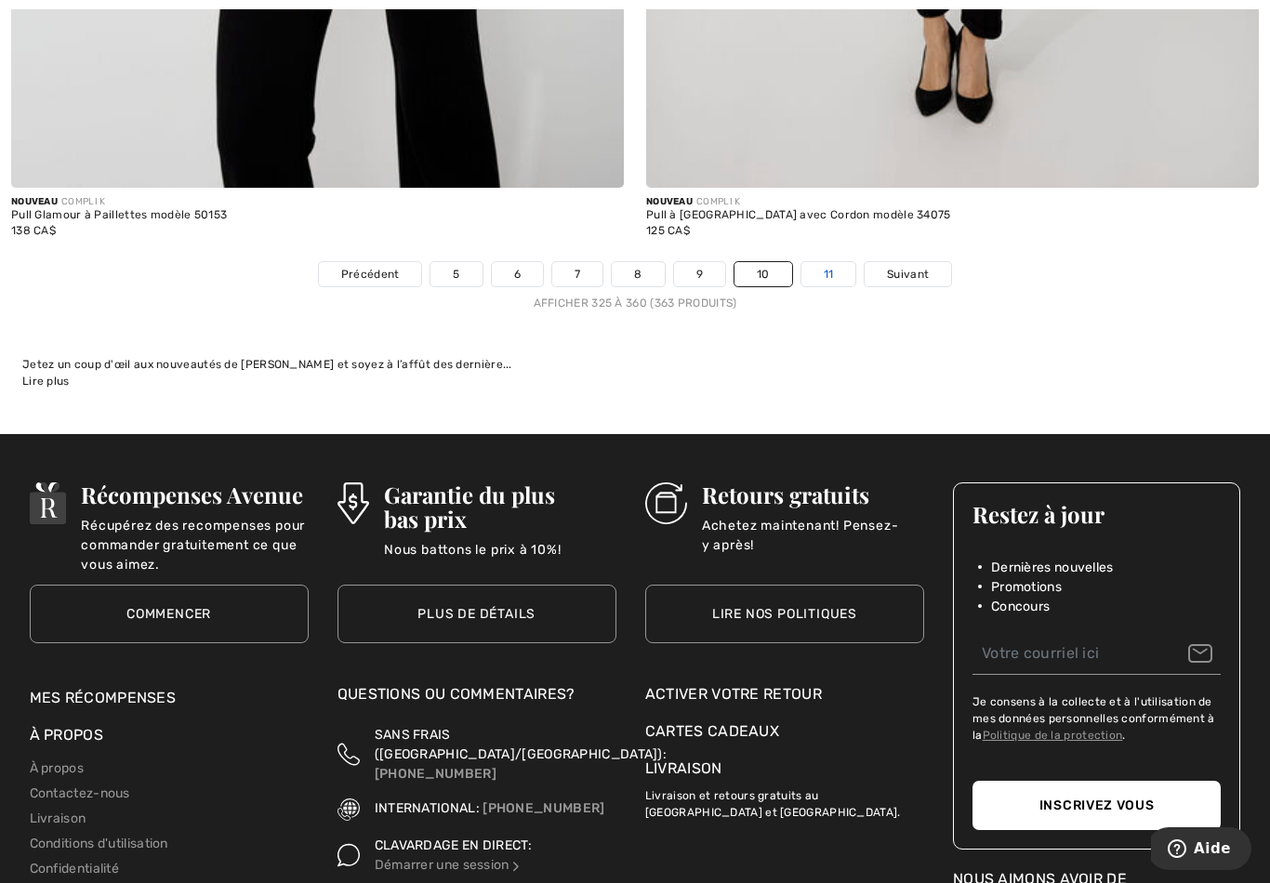
click at [824, 262] on link "11" at bounding box center [828, 274] width 55 height 24
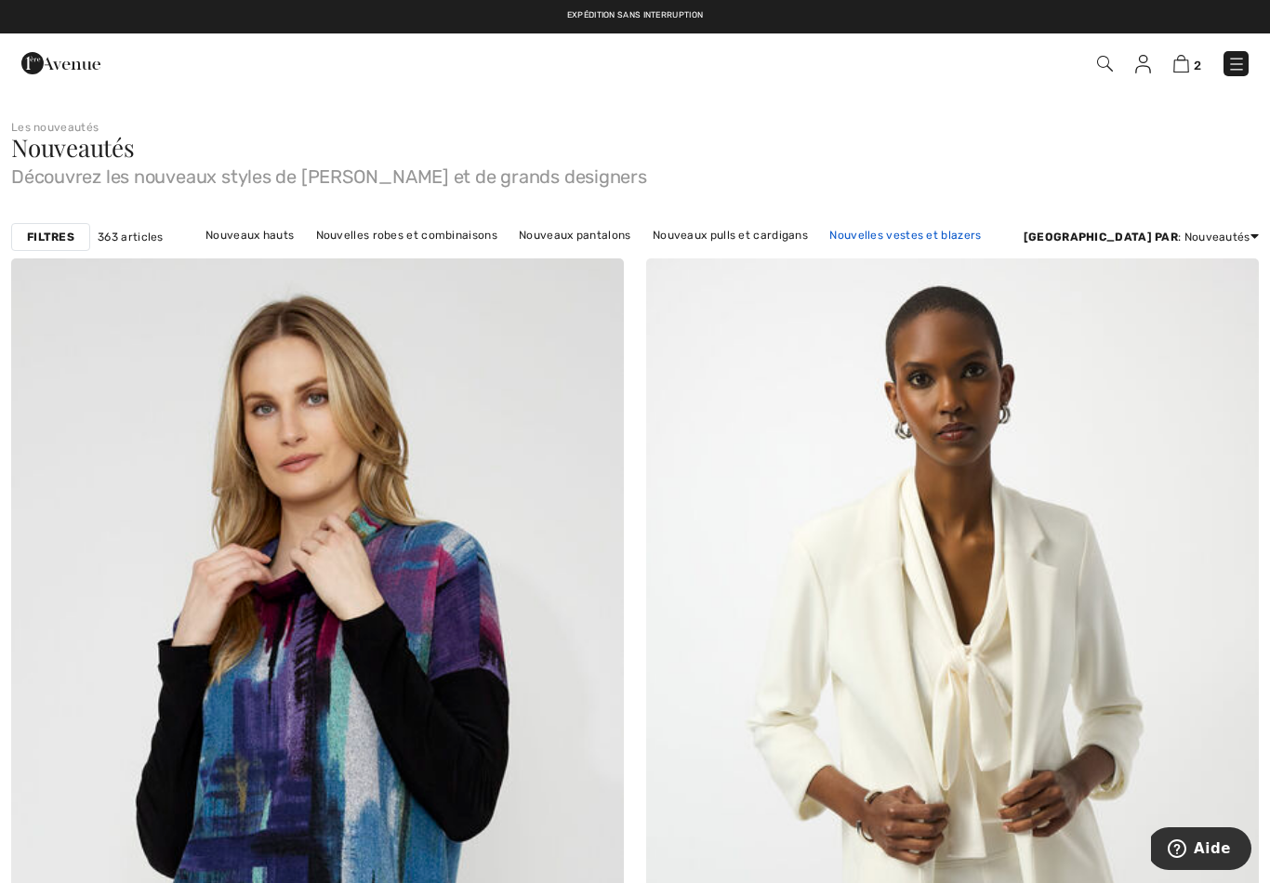
click at [907, 229] on link "Nouvelles vestes et blazers" at bounding box center [905, 235] width 170 height 24
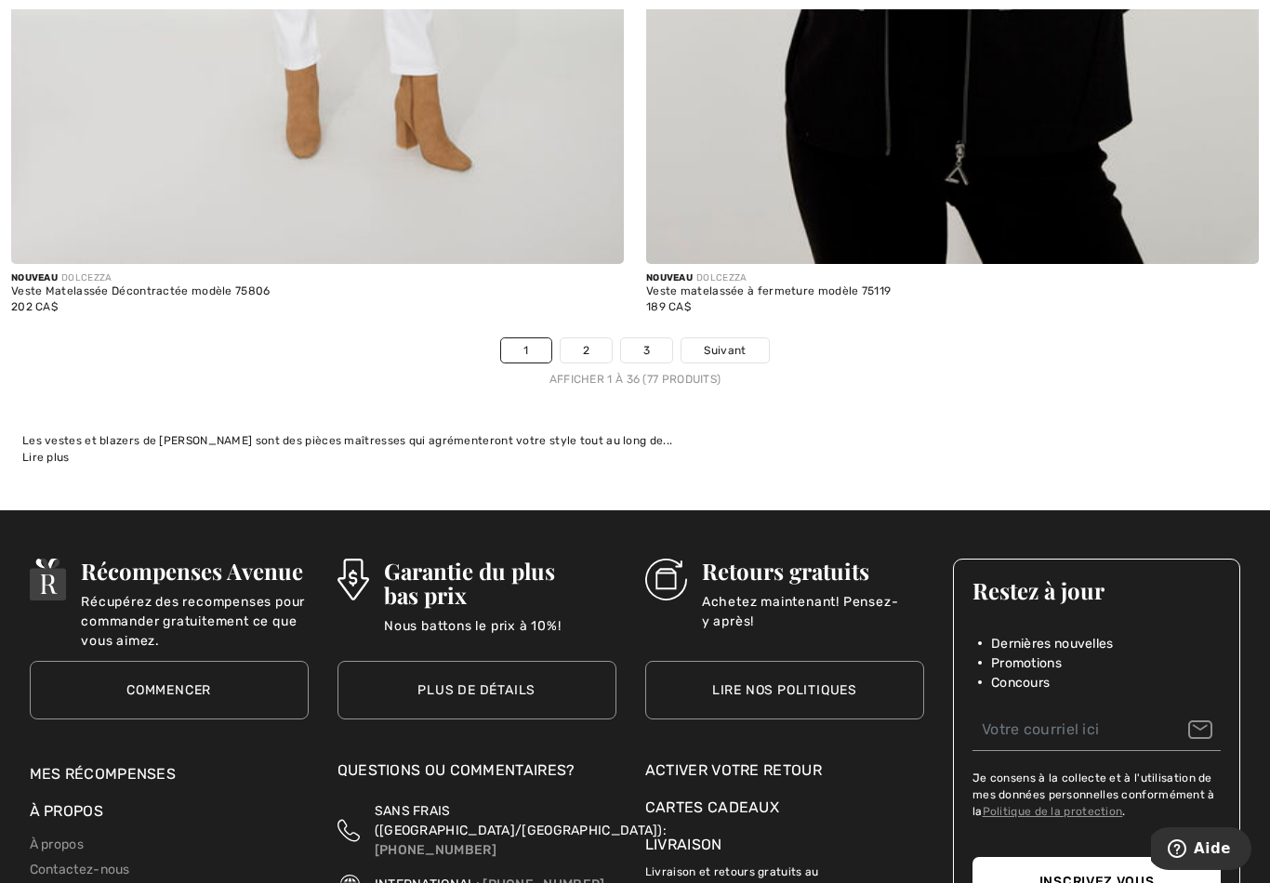
scroll to position [18192, 0]
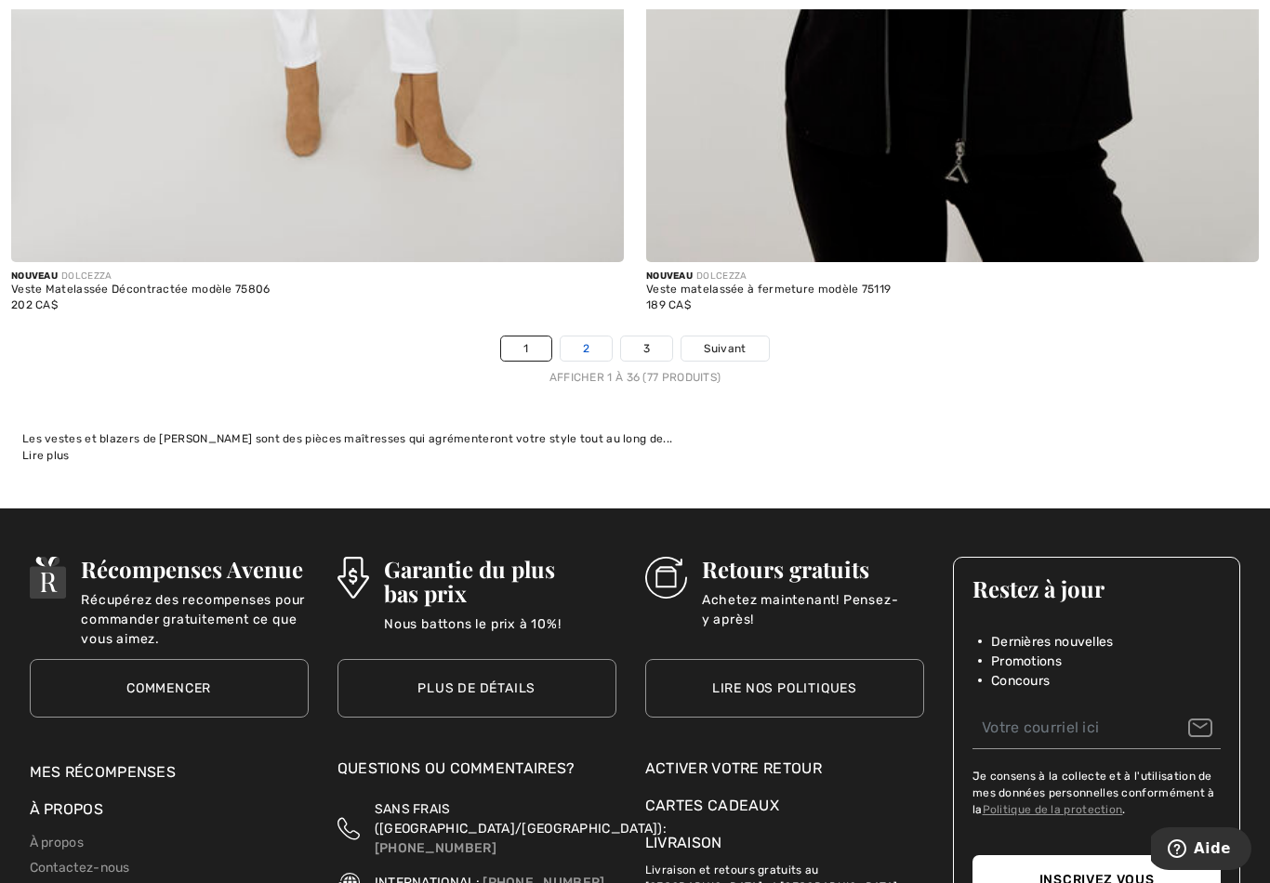
click at [587, 337] on link "2" at bounding box center [586, 349] width 51 height 24
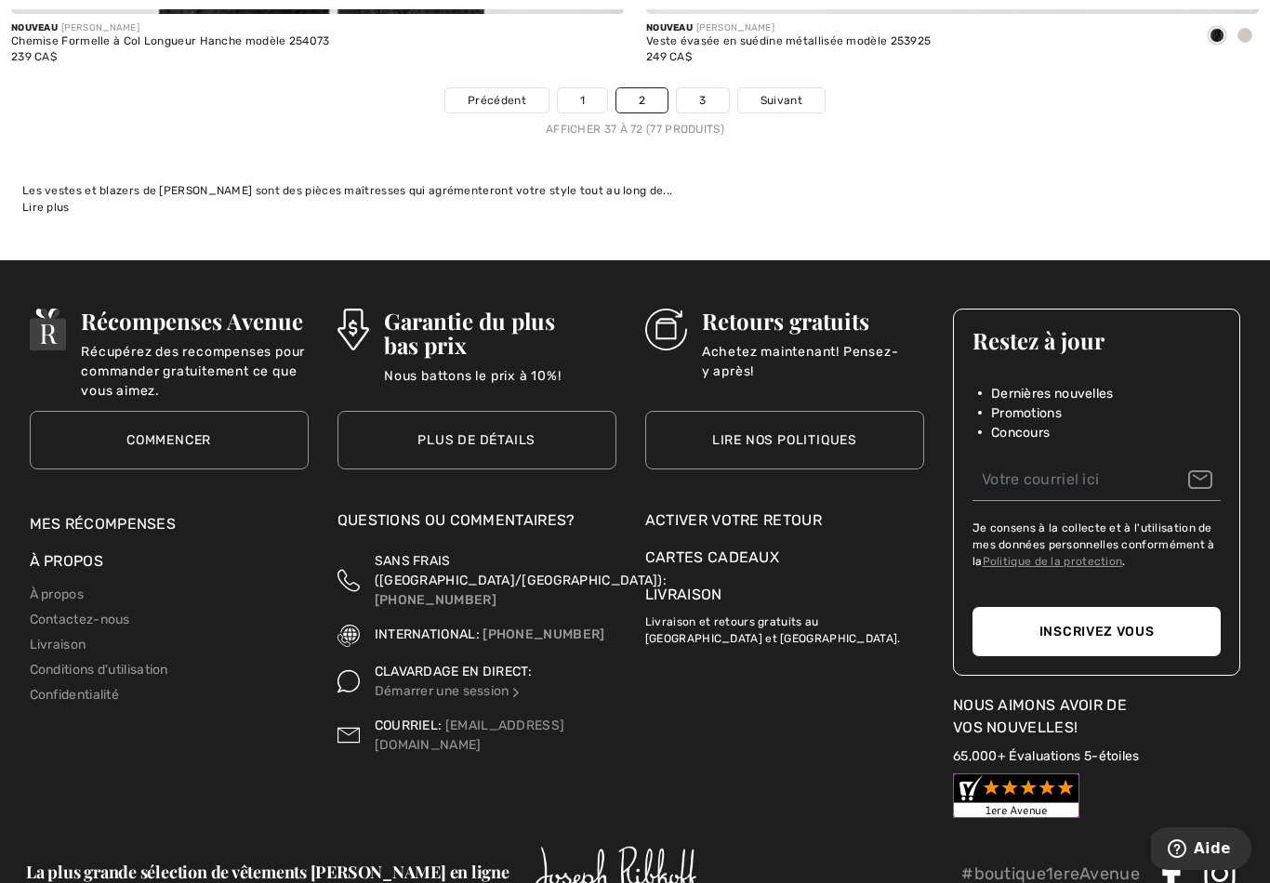
scroll to position [18441, 0]
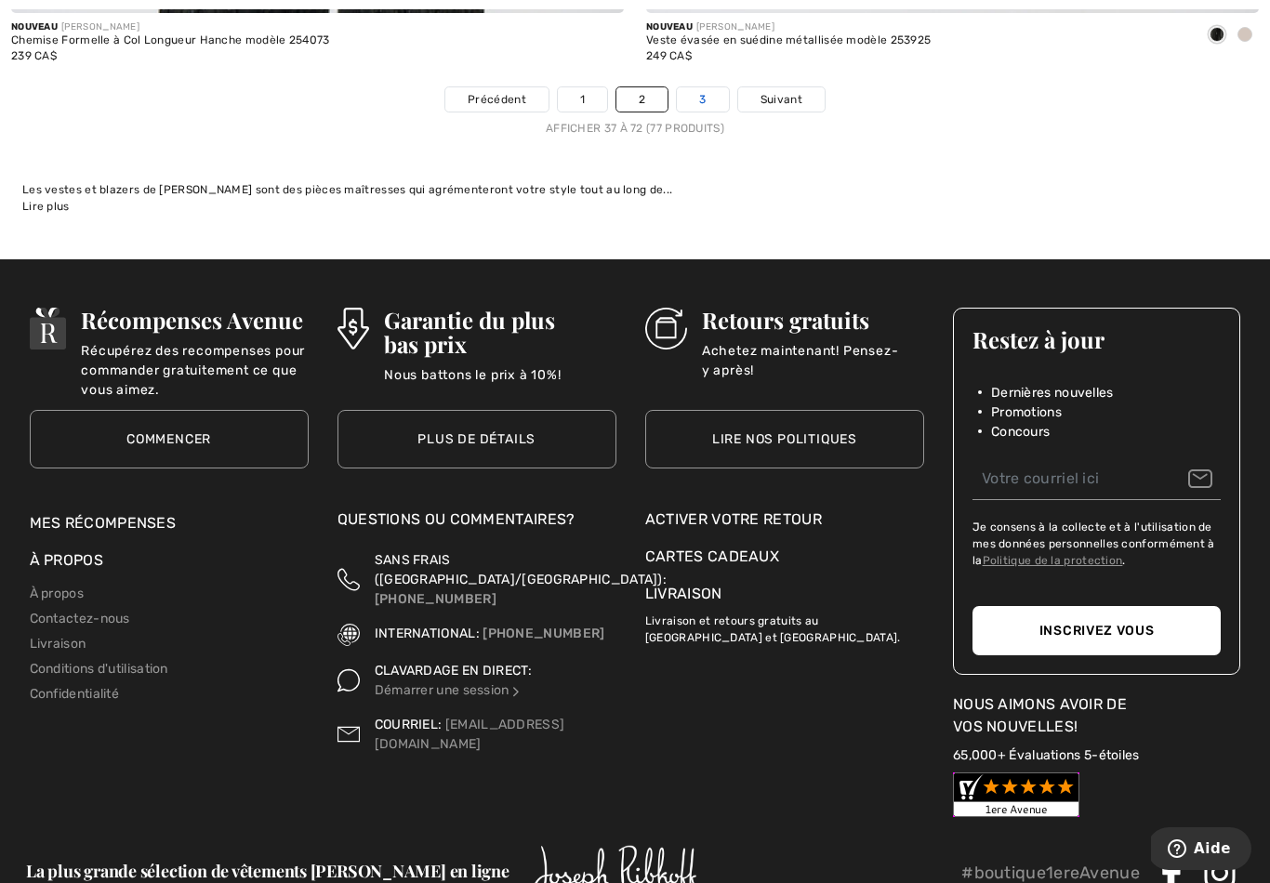
click at [712, 89] on link "3" at bounding box center [702, 99] width 51 height 24
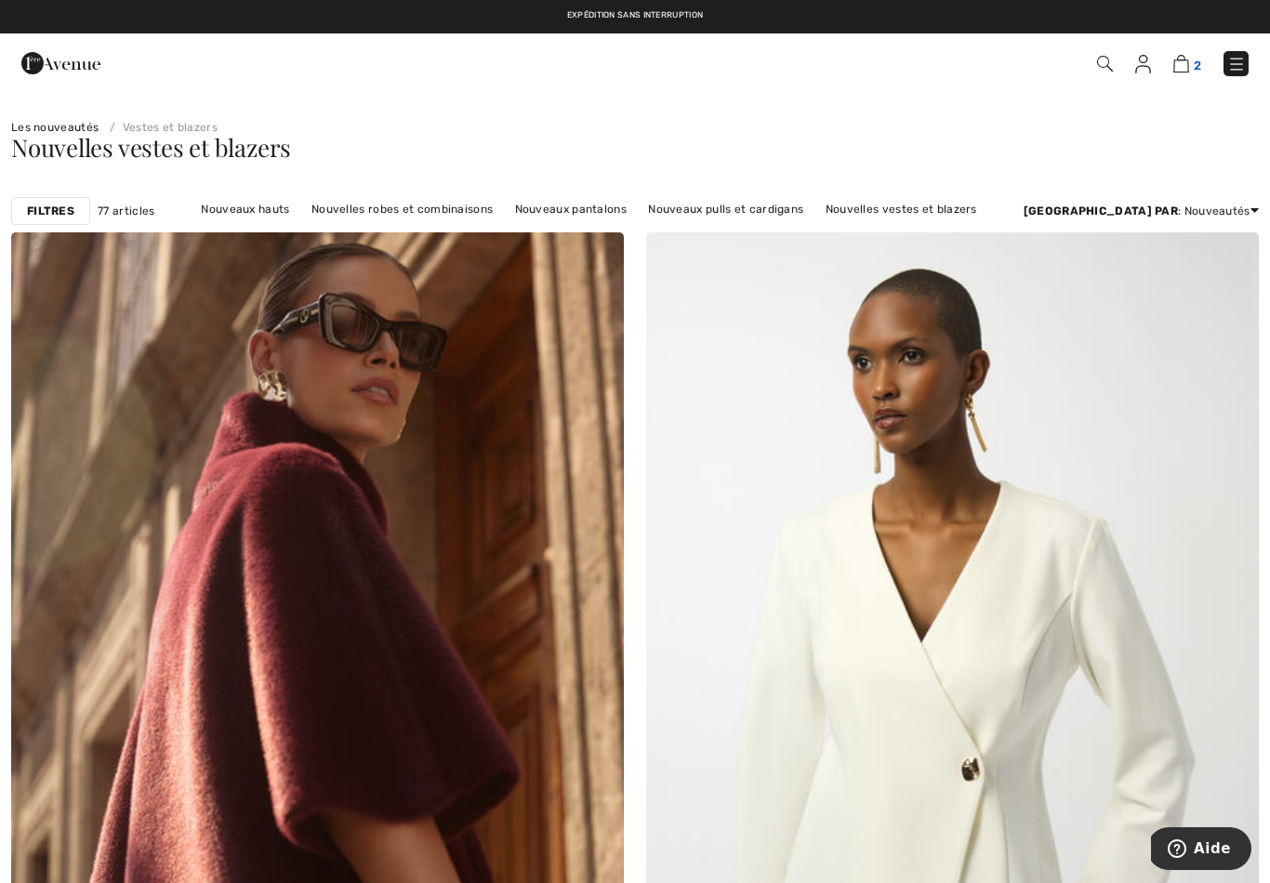
click at [1181, 69] on img at bounding box center [1181, 64] width 16 height 18
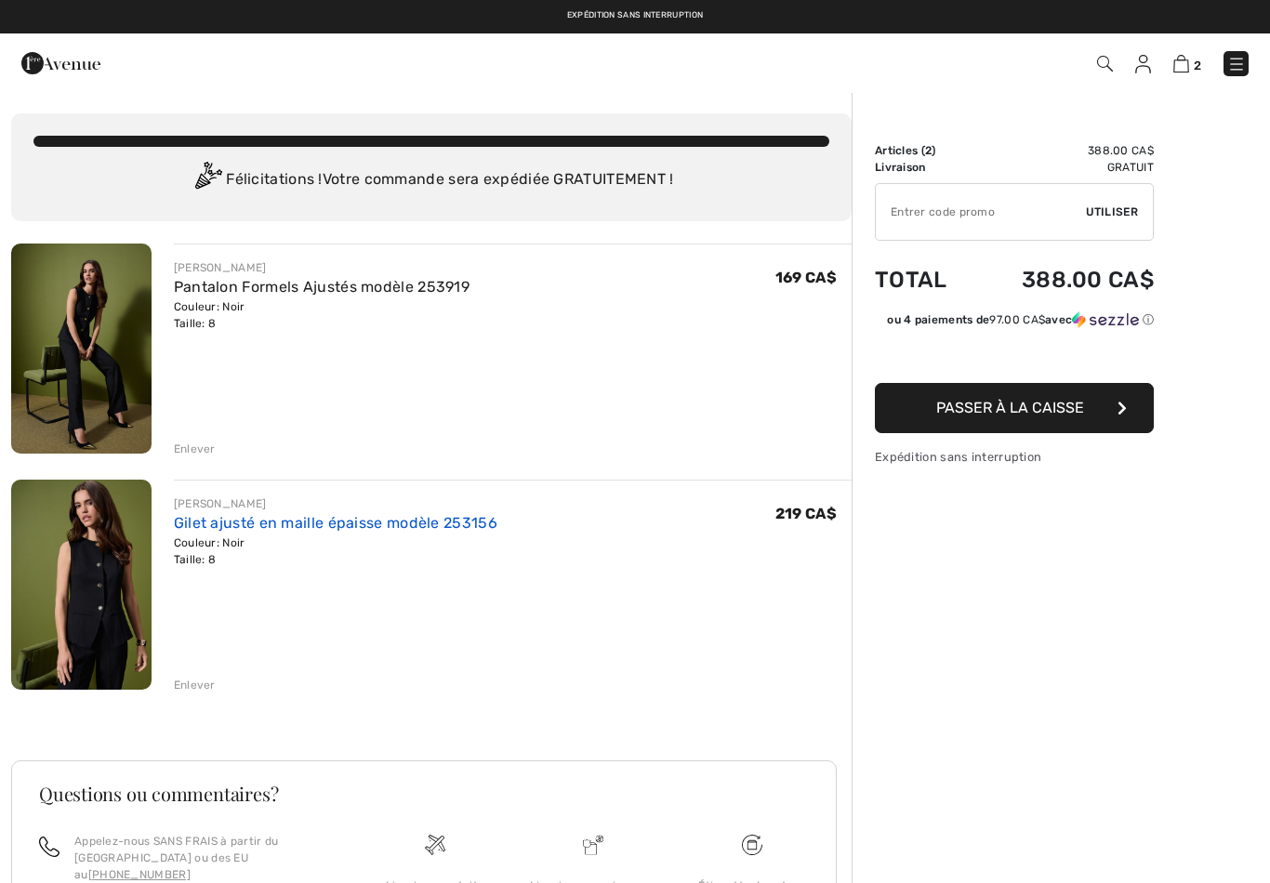
click at [358, 531] on link "Gilet ajusté en maille épaisse modèle 253156" at bounding box center [335, 523] width 323 height 18
